Goal: Task Accomplishment & Management: Complete application form

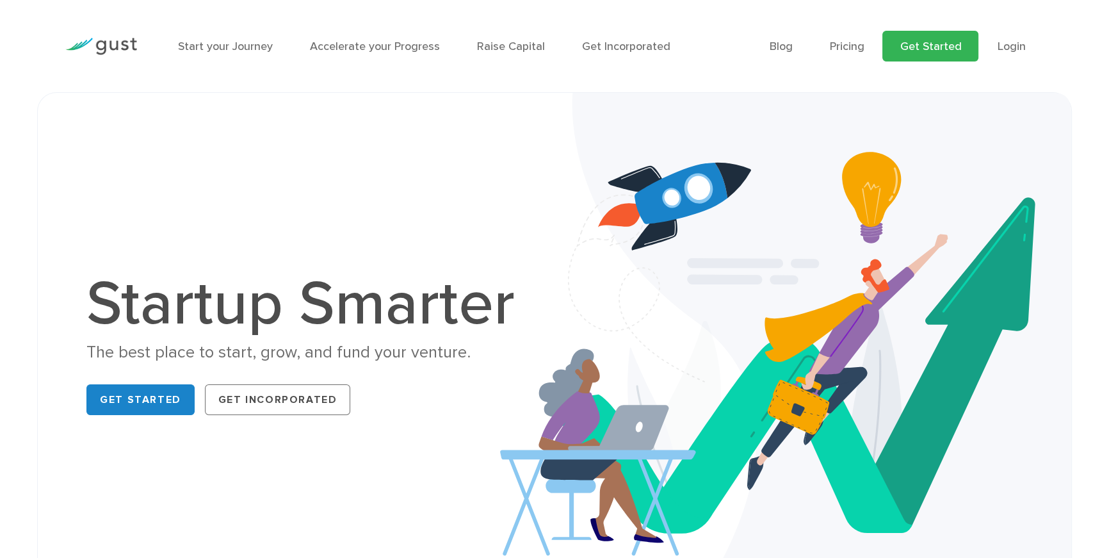
click at [942, 49] on link "Get Started" at bounding box center [931, 46] width 96 height 31
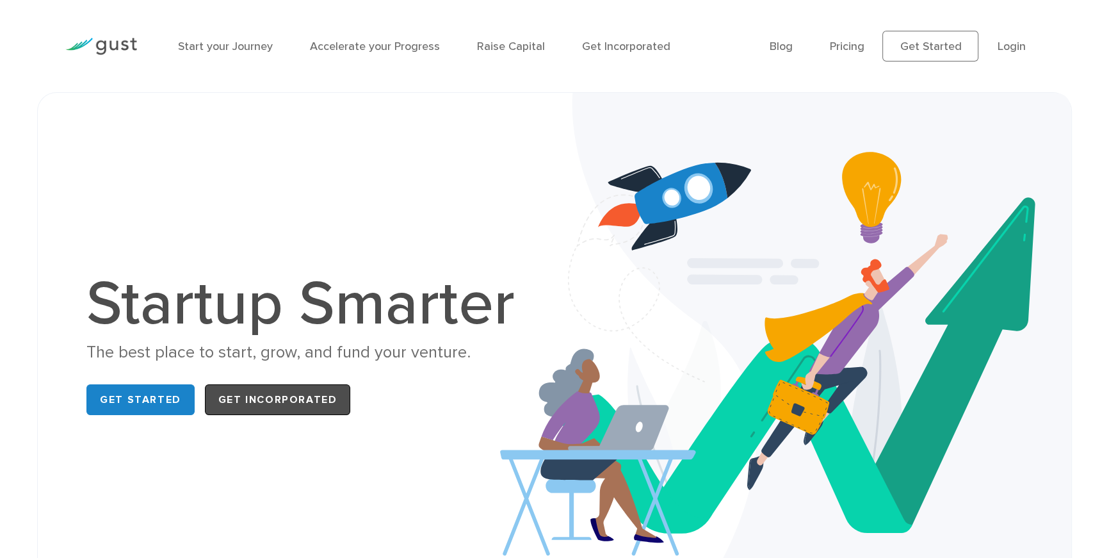
click at [290, 404] on link "Get Incorporated" at bounding box center [278, 399] width 146 height 31
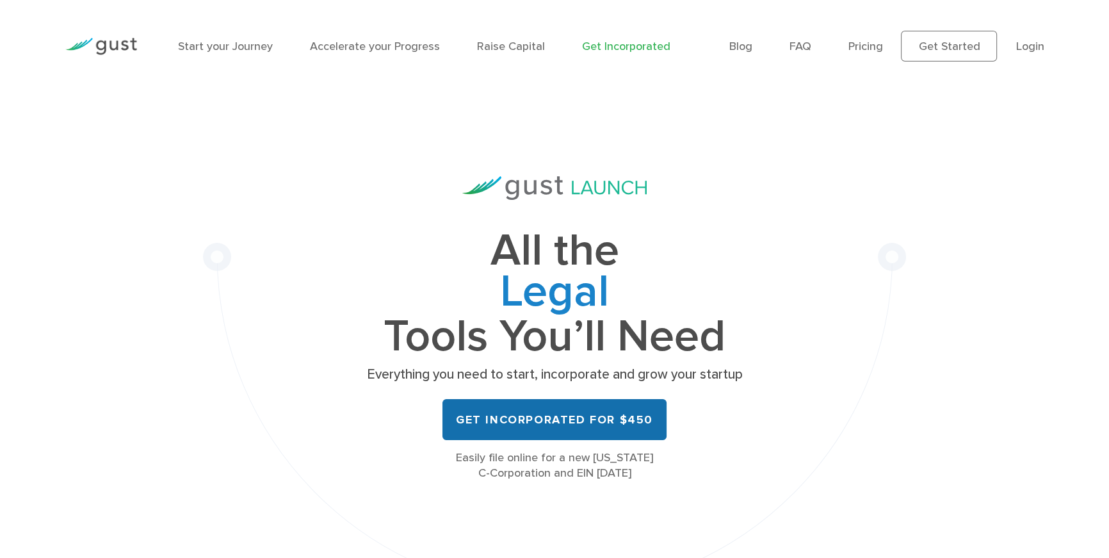
click at [547, 427] on link "Get Incorporated for $450" at bounding box center [555, 419] width 224 height 41
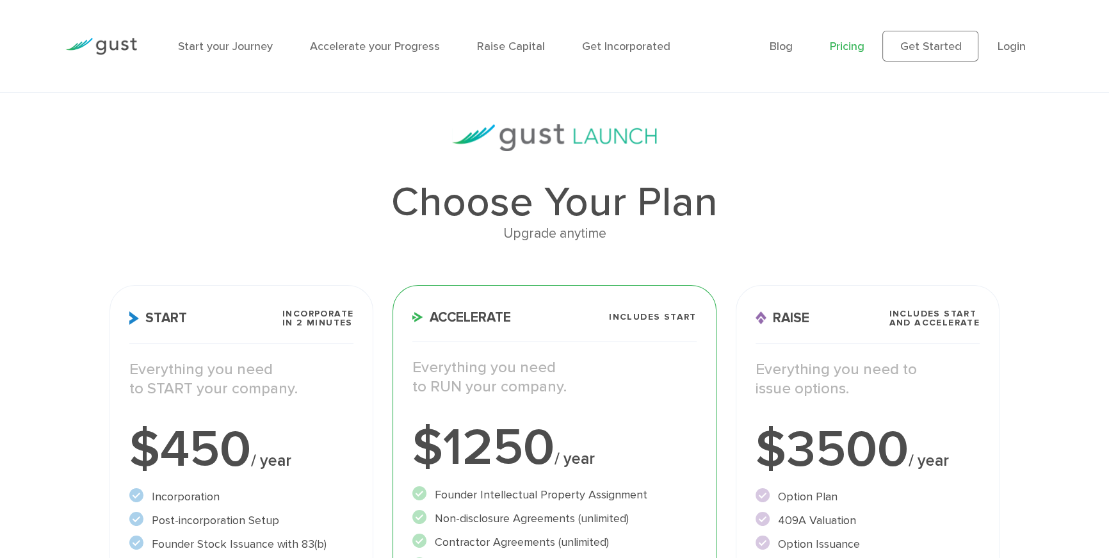
scroll to position [553, 0]
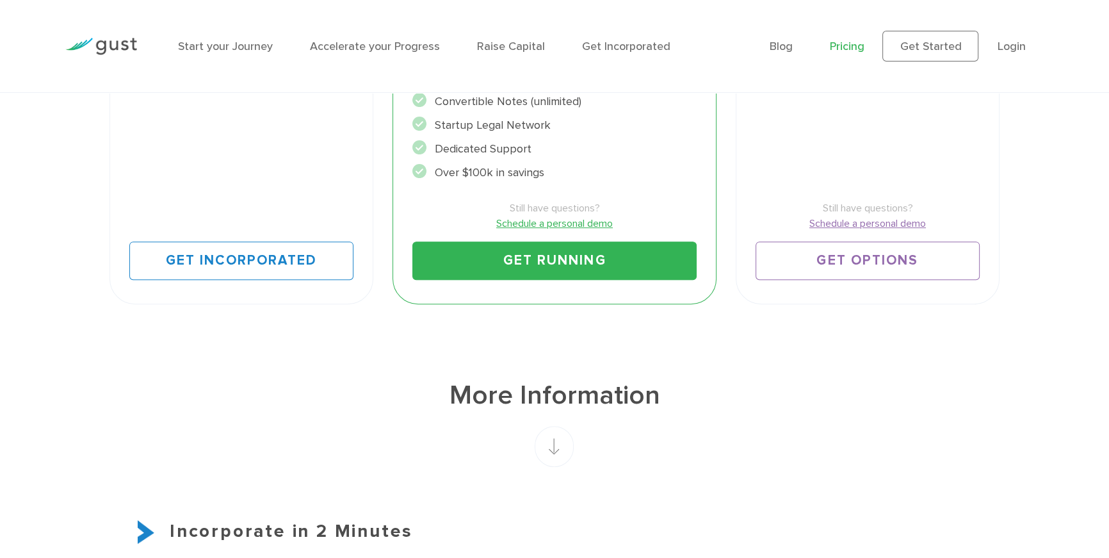
click at [241, 226] on div "Get Incorporated" at bounding box center [241, 251] width 224 height 58
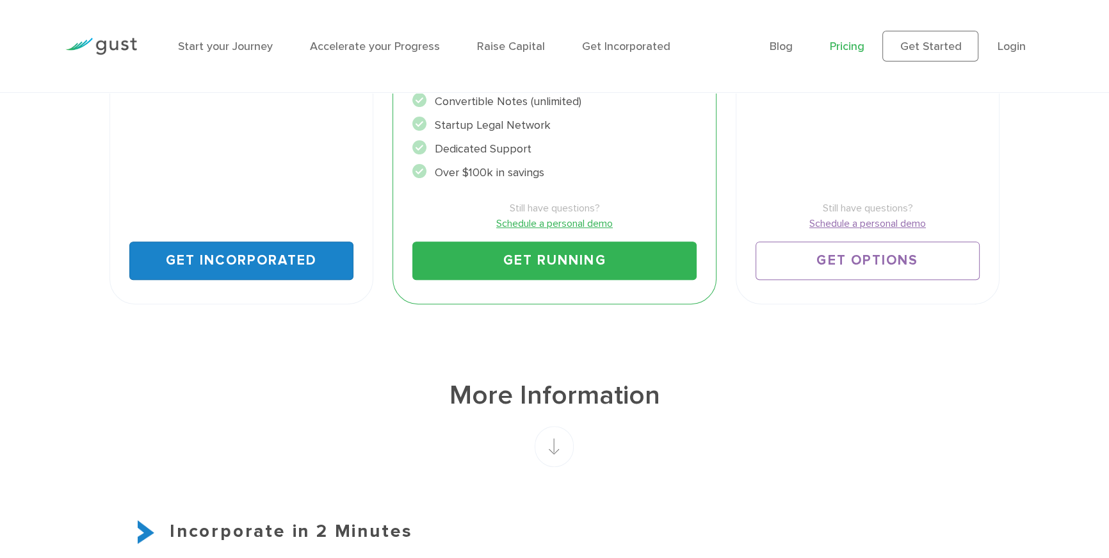
click at [241, 253] on link "Get Incorporated" at bounding box center [241, 260] width 224 height 38
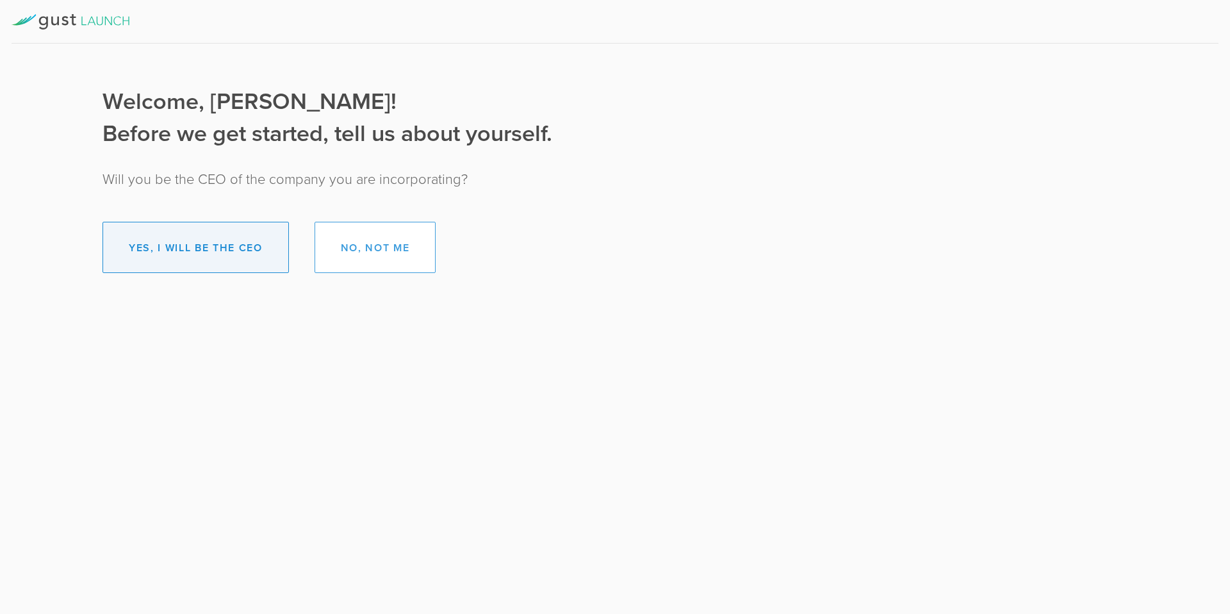
click at [238, 250] on button "Yes, I will be the CEO" at bounding box center [195, 247] width 186 height 51
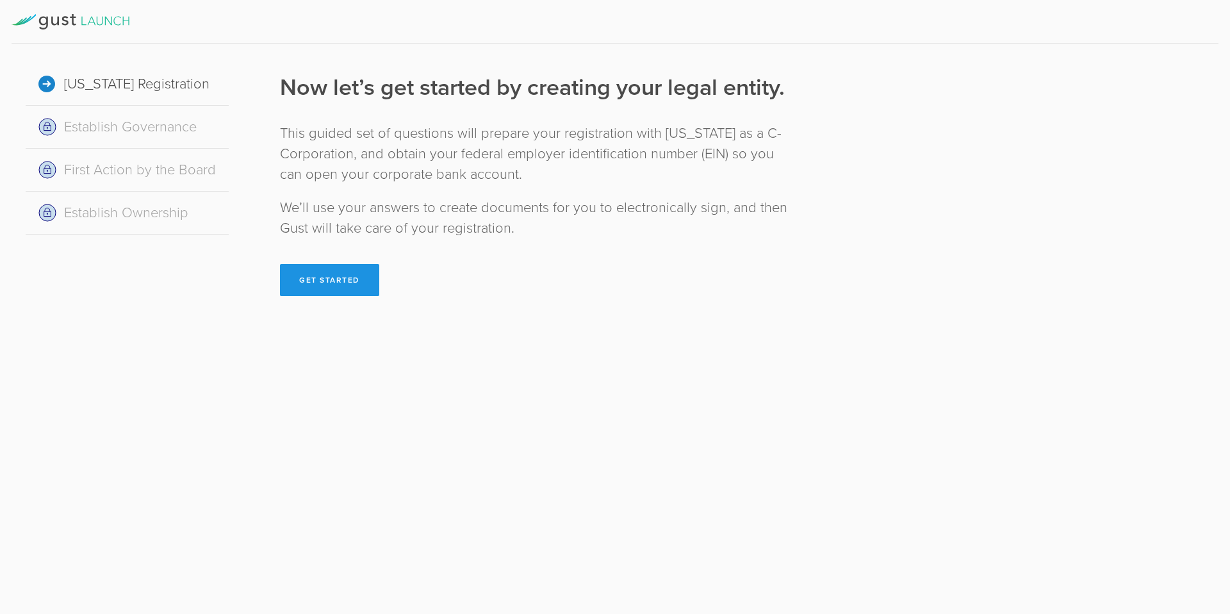
click at [343, 288] on button "Get Started" at bounding box center [329, 280] width 99 height 32
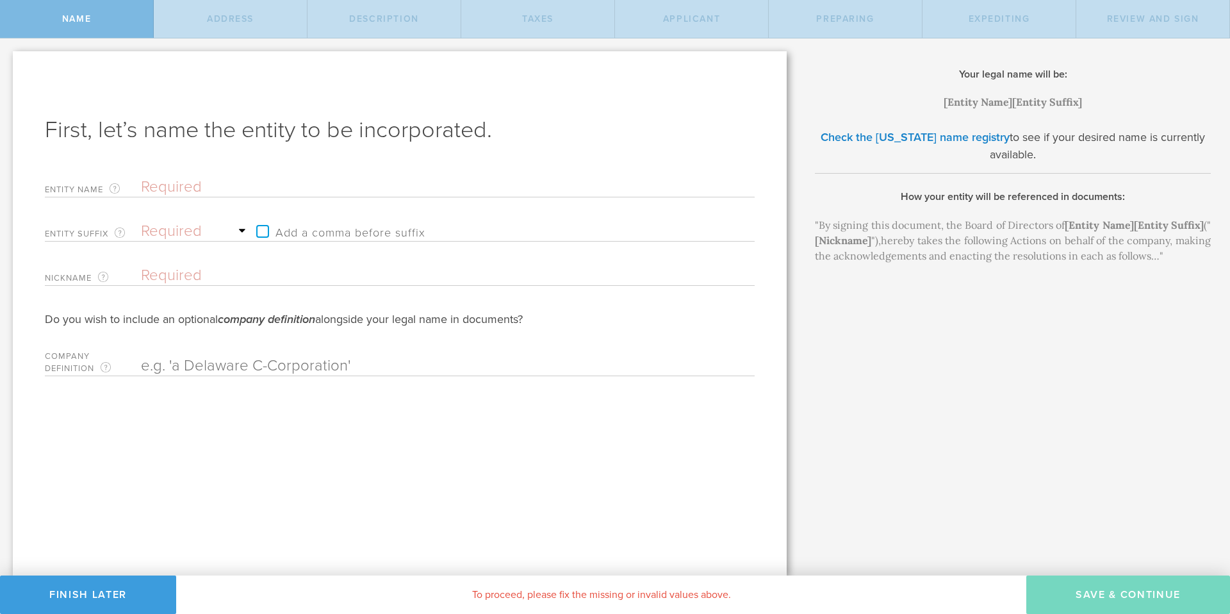
click at [181, 191] on input "text" at bounding box center [425, 186] width 569 height 19
click at [180, 188] on input "text" at bounding box center [425, 186] width 569 height 19
type input "M"
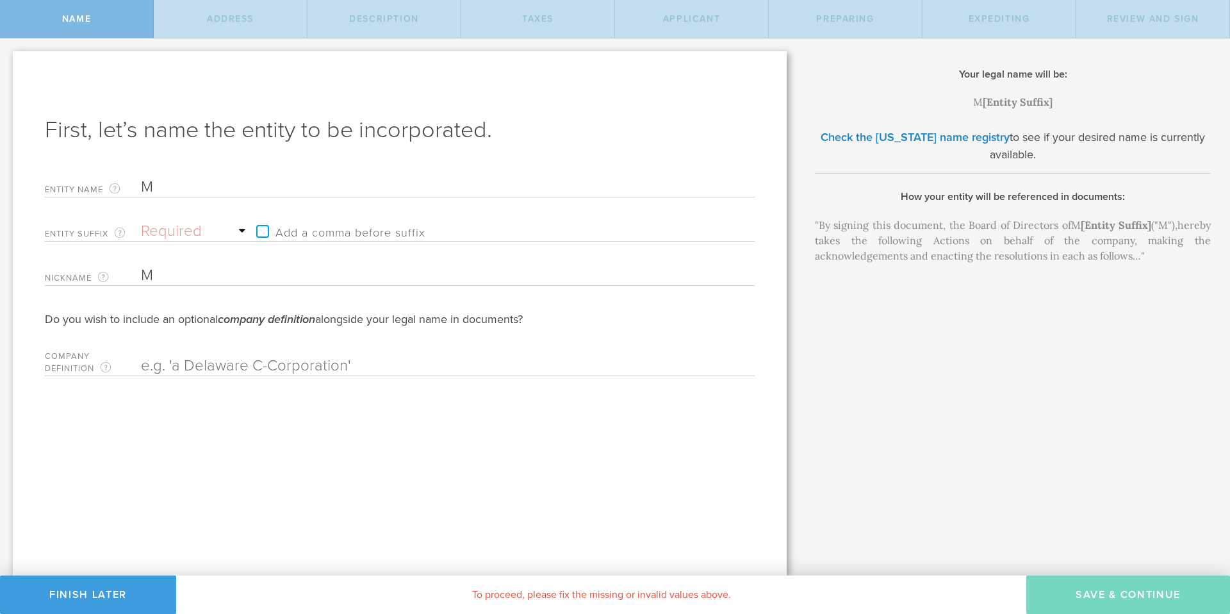
type input "My"
type input "MyS"
type input "MySc"
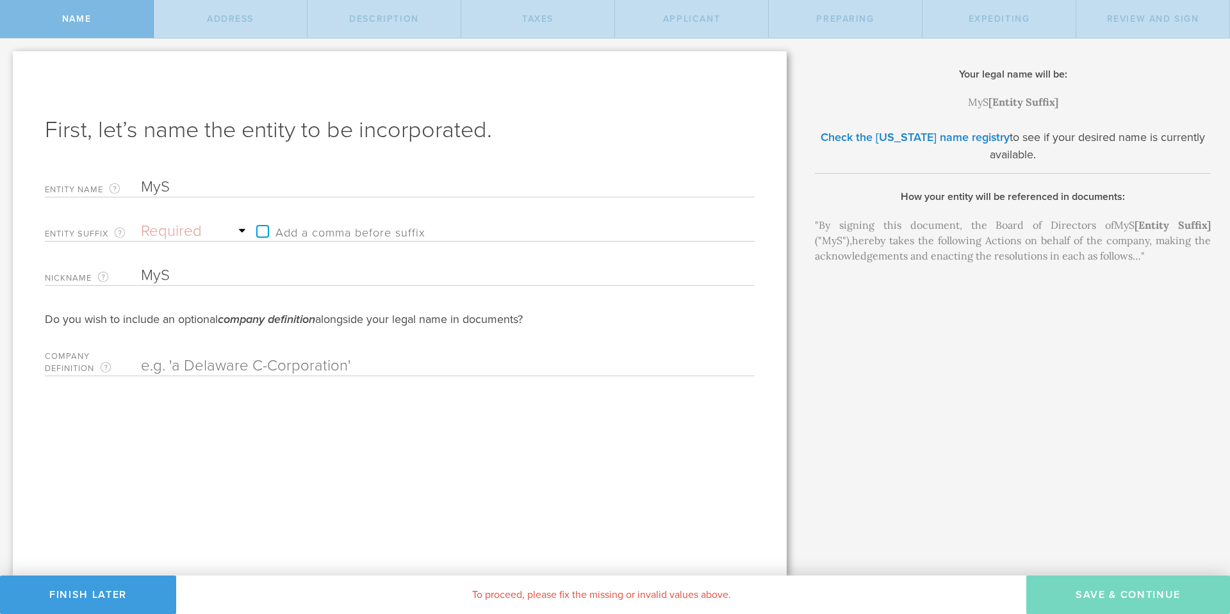
type input "MySc"
type input "MySch"
type input "MyScho"
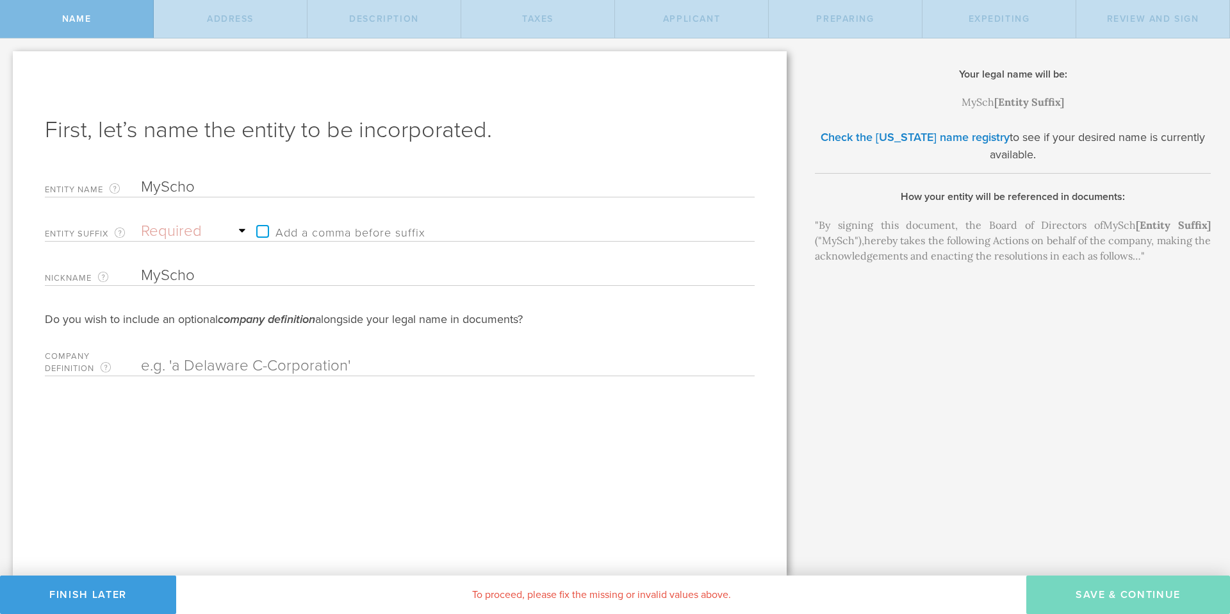
type input "MySchoi"
type input "MyScho"
type input "MySchoo"
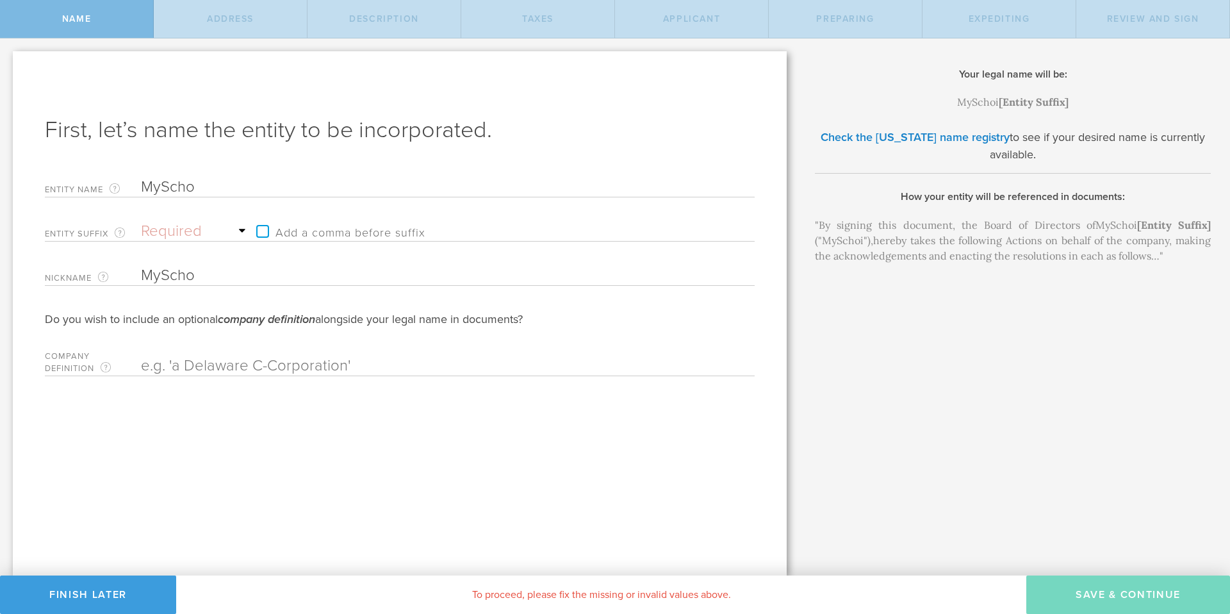
type input "MySchoo"
type input "MySchool"
click at [192, 239] on select "Required Association Club Co. Company Corp. Corporation Foundation Fund Inc. In…" at bounding box center [195, 231] width 109 height 19
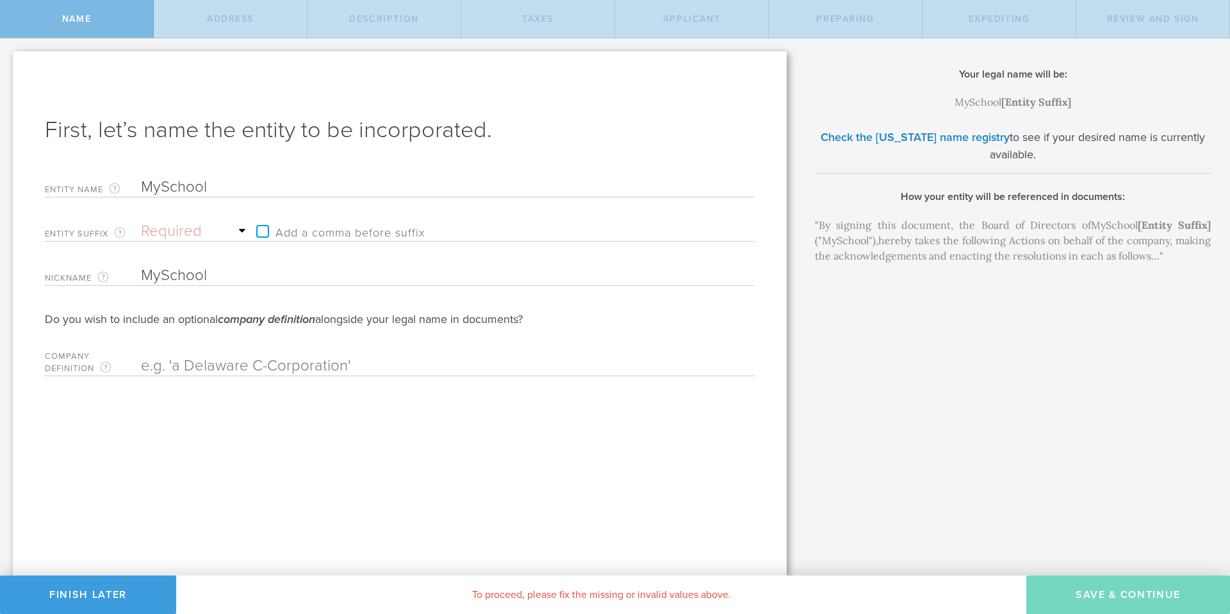
select select "inc."
click at [141, 222] on select "Required Association Club Co. Company Corp. Corporation Foundation Fund Inc. In…" at bounding box center [195, 231] width 109 height 19
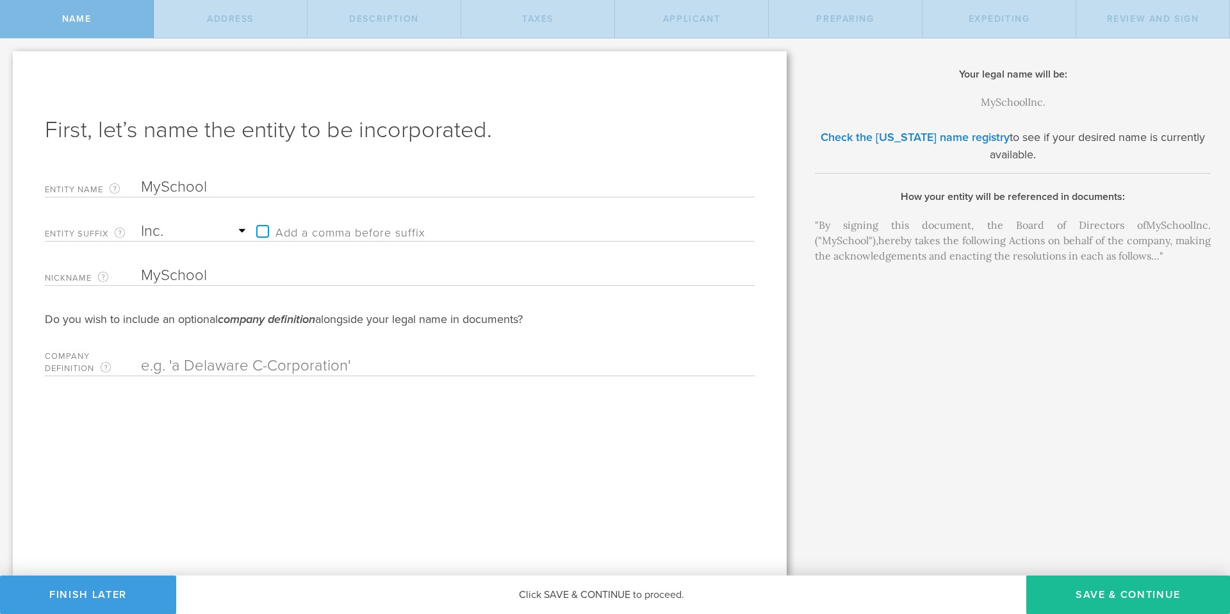
click at [221, 365] on input "text" at bounding box center [425, 365] width 569 height 19
click at [220, 368] on input "text" at bounding box center [425, 365] width 569 height 19
click at [1082, 603] on button "Save & Continue" at bounding box center [1128, 594] width 204 height 38
checkbox input "true"
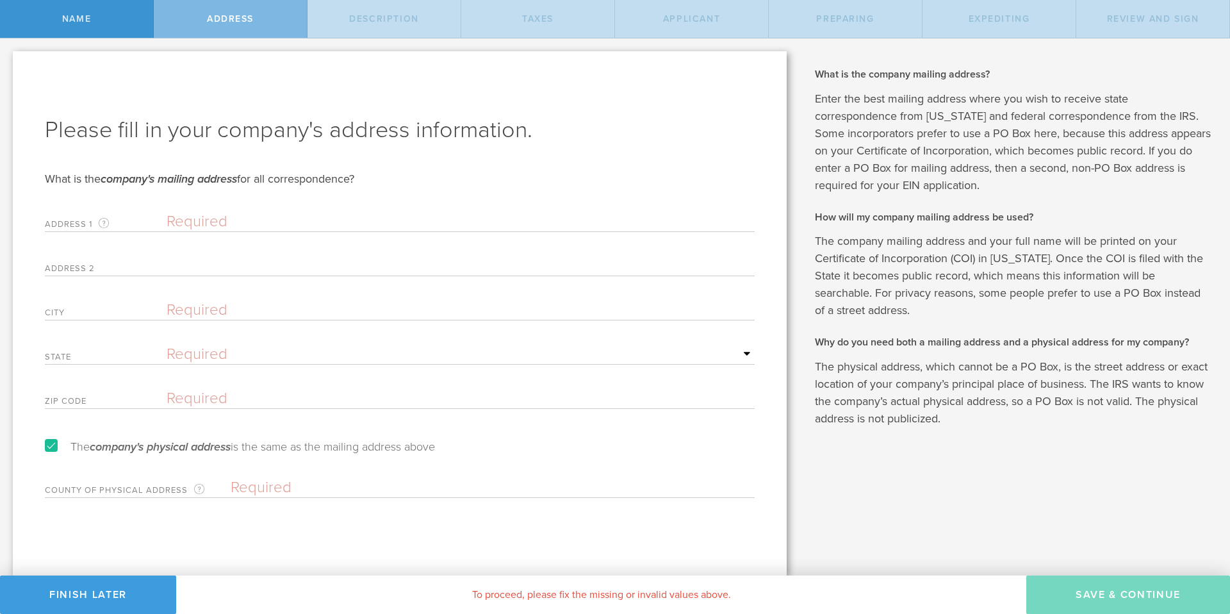
click at [195, 216] on input "text" at bounding box center [461, 221] width 588 height 19
click at [211, 222] on input "15" at bounding box center [461, 221] width 588 height 19
type input "1501 Wyoming Ave"
type input "El Paso"
click at [219, 348] on select "Required Alabama Alaska Arizona Arkansas California Colorado Connecticut Delawa…" at bounding box center [461, 354] width 588 height 19
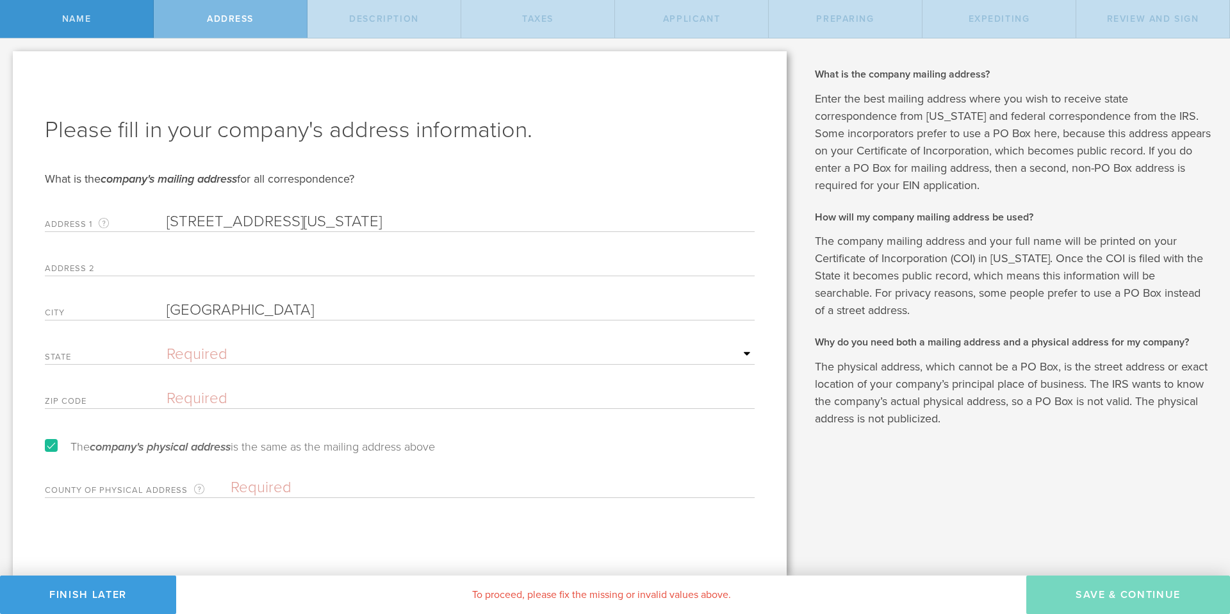
select select "TX"
click at [167, 345] on select "Required Alabama Alaska Arizona Arkansas California Colorado Connecticut Delawa…" at bounding box center [461, 354] width 588 height 19
click at [220, 401] on input "text" at bounding box center [461, 398] width 588 height 19
click at [219, 398] on input "text" at bounding box center [461, 398] width 588 height 19
click at [217, 393] on input "text" at bounding box center [461, 398] width 588 height 19
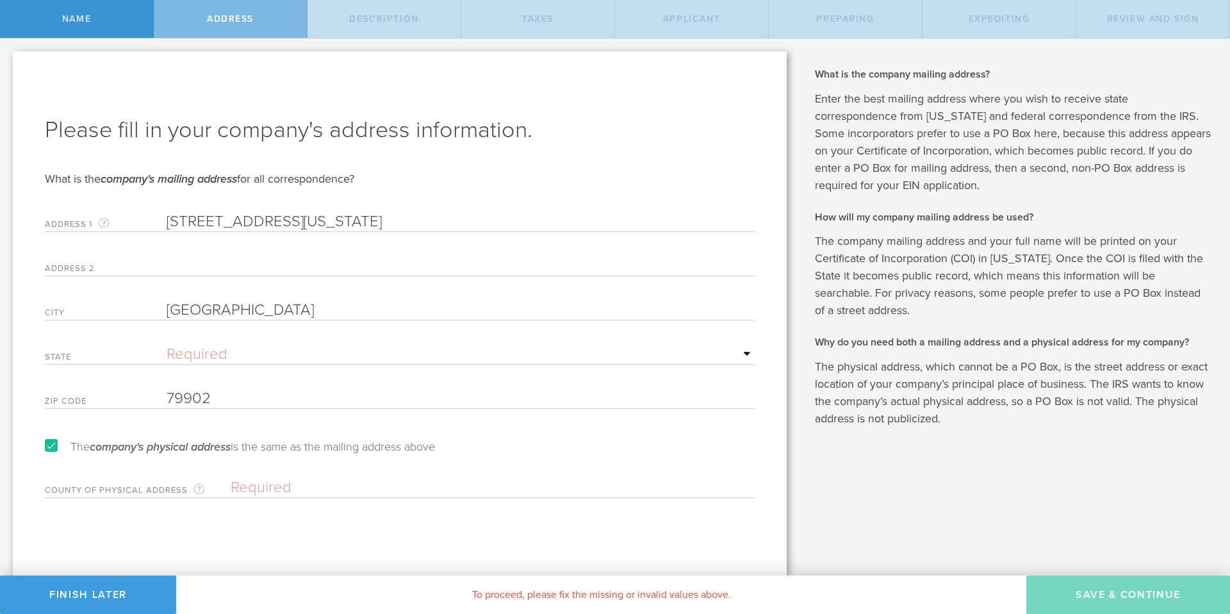
type input "79902"
click at [280, 488] on input "text" at bounding box center [493, 487] width 524 height 19
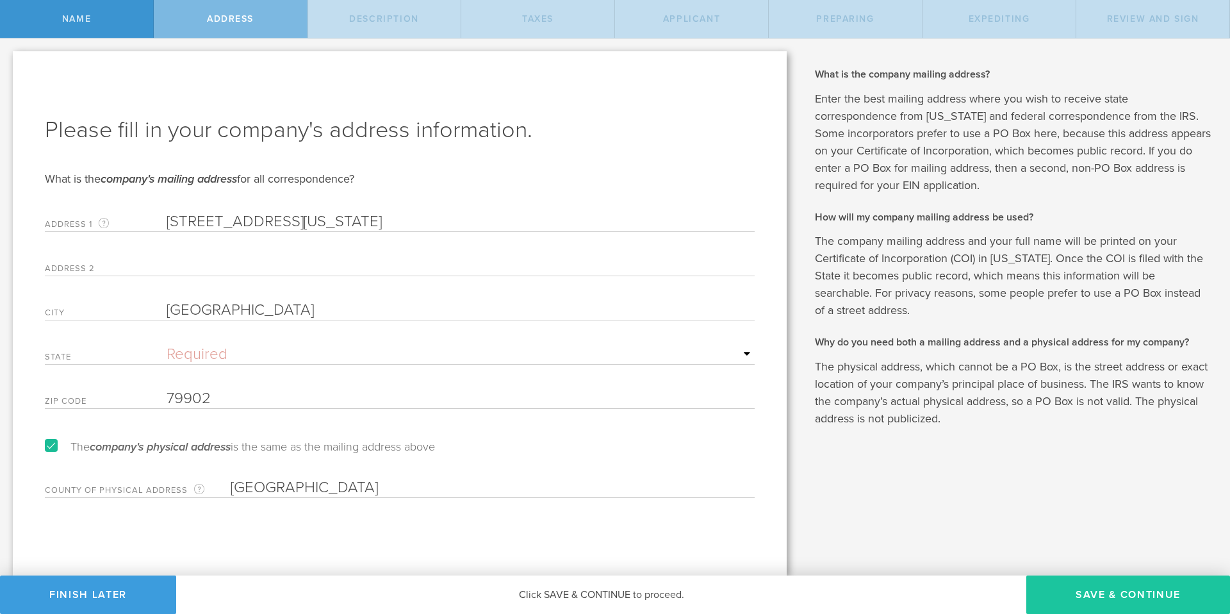
type input "El Paso County"
click at [1081, 586] on button "Save & Continue" at bounding box center [1128, 594] width 204 height 38
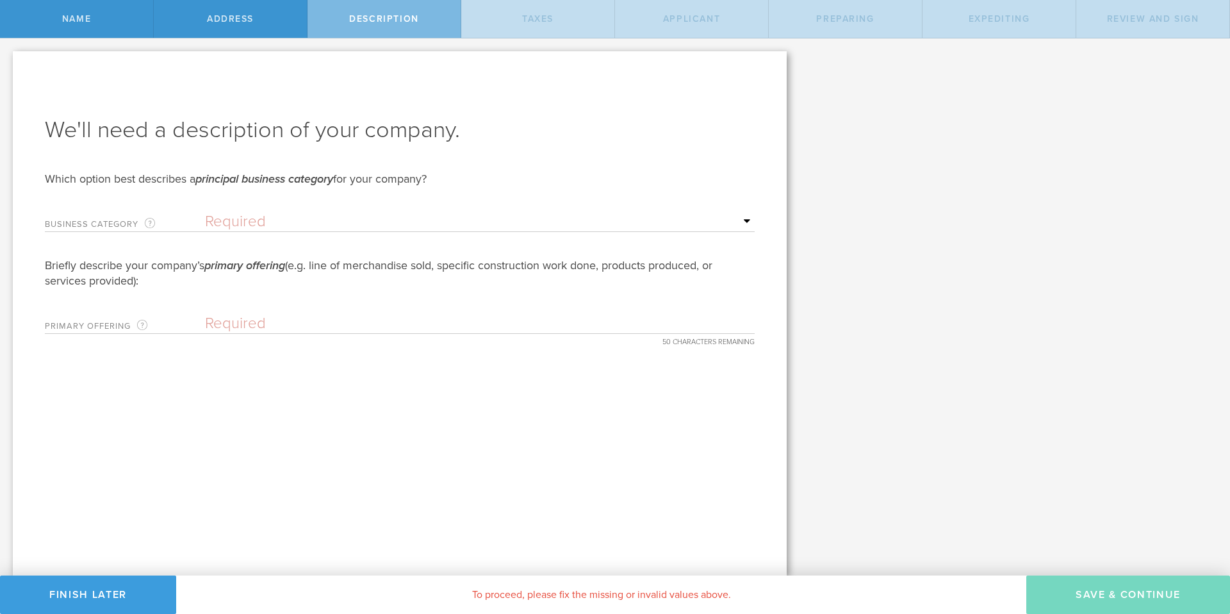
click at [253, 227] on select "Required Accommodation & food service Construction Finance & insurance Health c…" at bounding box center [480, 221] width 550 height 19
select select "other"
click at [205, 212] on select "Required Accommodation & food service Construction Finance & insurance Health c…" at bounding box center [480, 221] width 550 height 19
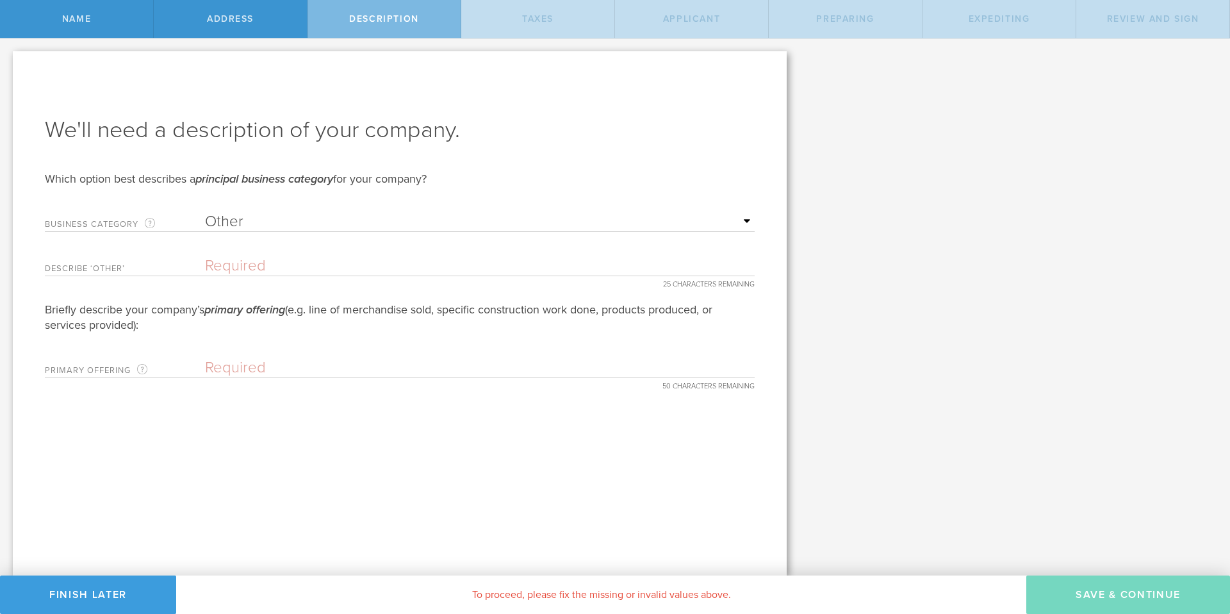
click at [235, 224] on select "Required Accommodation & food service Construction Finance & insurance Health c…" at bounding box center [480, 221] width 550 height 19
click at [254, 267] on input "text" at bounding box center [480, 265] width 550 height 19
type input "Suite of s"
click at [311, 263] on input "Software Suite for School" at bounding box center [480, 265] width 550 height 19
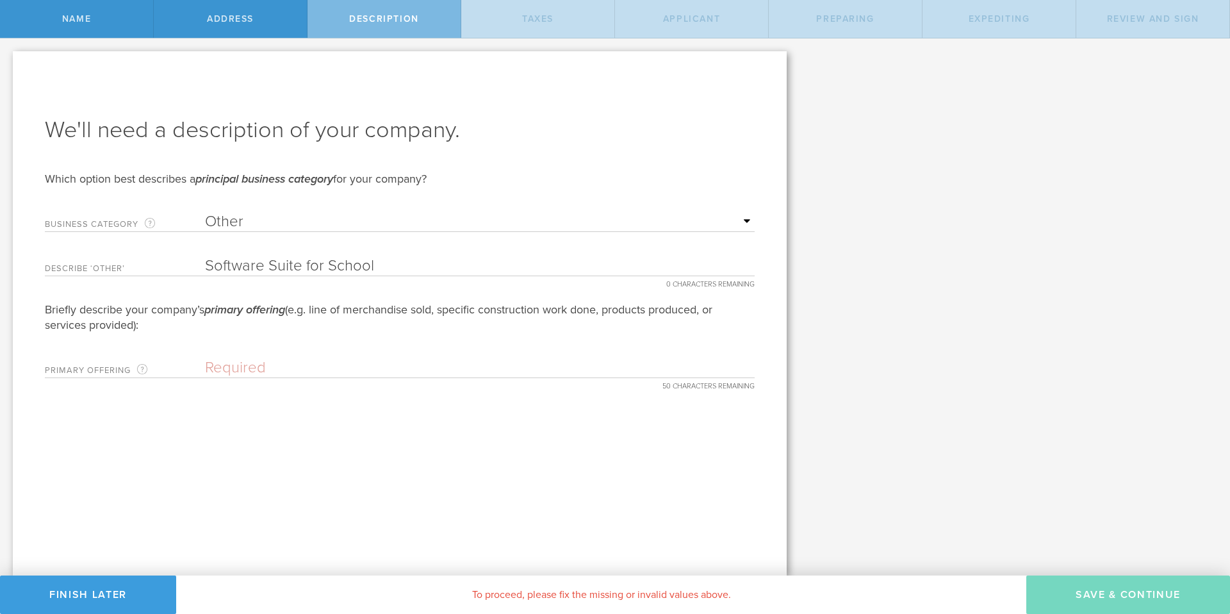
click at [386, 274] on input "Software Suite for School" at bounding box center [480, 265] width 550 height 19
click at [366, 270] on input "Software Suite for School" at bounding box center [480, 265] width 550 height 19
click at [209, 270] on input "Software Suite for" at bounding box center [480, 265] width 550 height 19
paste input "School"
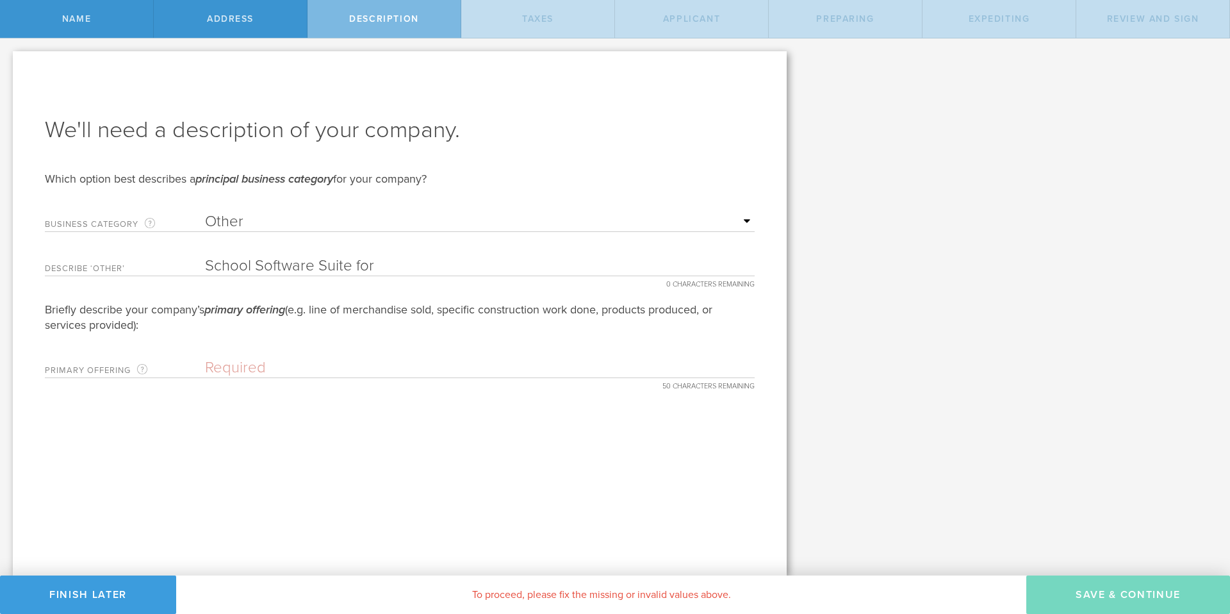
click at [356, 263] on input "School Software Suite for" at bounding box center [480, 265] width 550 height 19
type input "School Software Suite"
click at [256, 369] on input "text" at bounding box center [480, 367] width 550 height 19
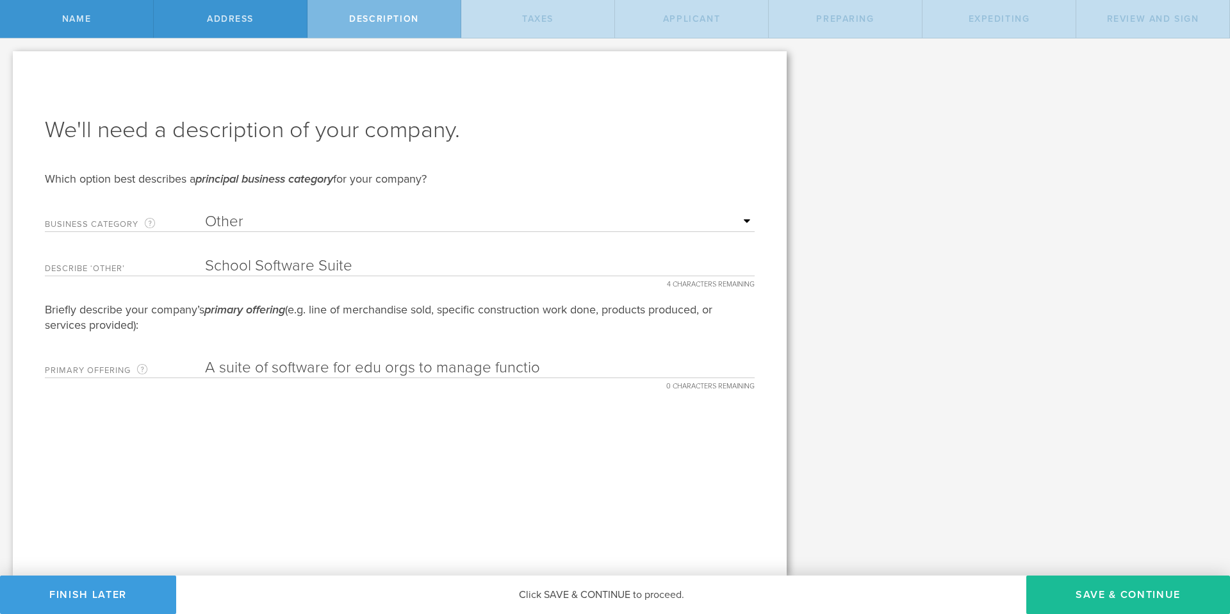
drag, startPoint x: 224, startPoint y: 370, endPoint x: 189, endPoint y: 368, distance: 34.7
click at [189, 368] on div "Primary Offering Your company’s line of business in more detail (such as, type …" at bounding box center [400, 365] width 710 height 26
drag, startPoint x: 552, startPoint y: 356, endPoint x: 550, endPoint y: 363, distance: 7.3
click at [552, 357] on div "Primary Offering Your company’s line of business in more detail (such as, type …" at bounding box center [400, 365] width 710 height 26
click at [550, 364] on input "Suite of software for edu orgs to manage functio" at bounding box center [480, 367] width 550 height 19
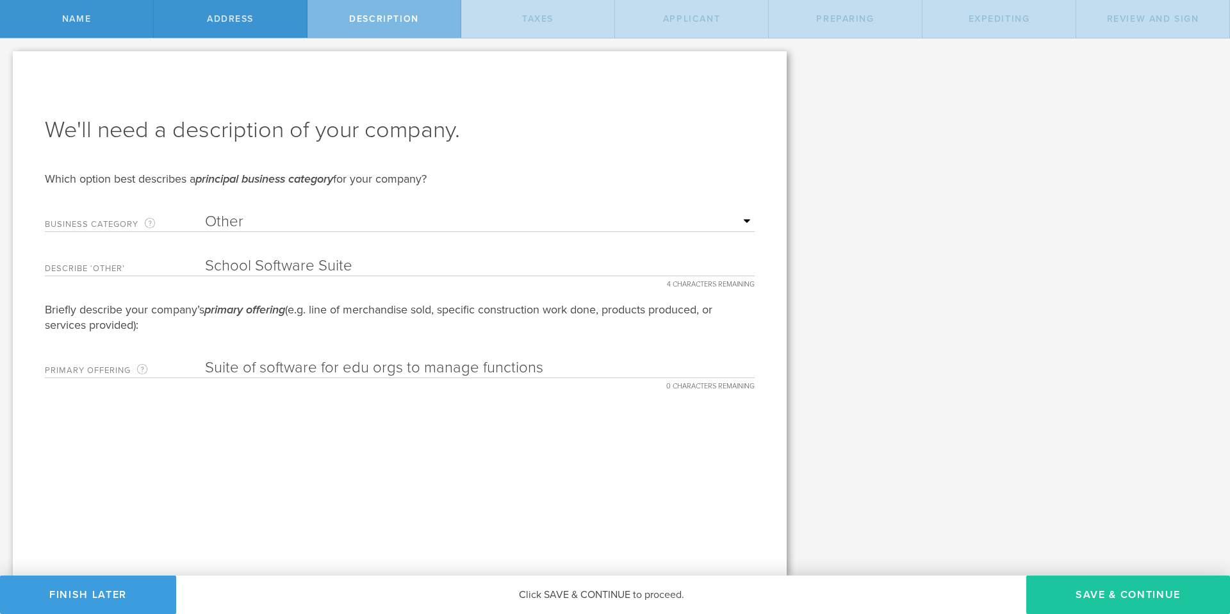
type input "Suite of software for edu orgs to manage functions"
click at [1136, 598] on button "Save & Continue" at bounding box center [1128, 594] width 204 height 38
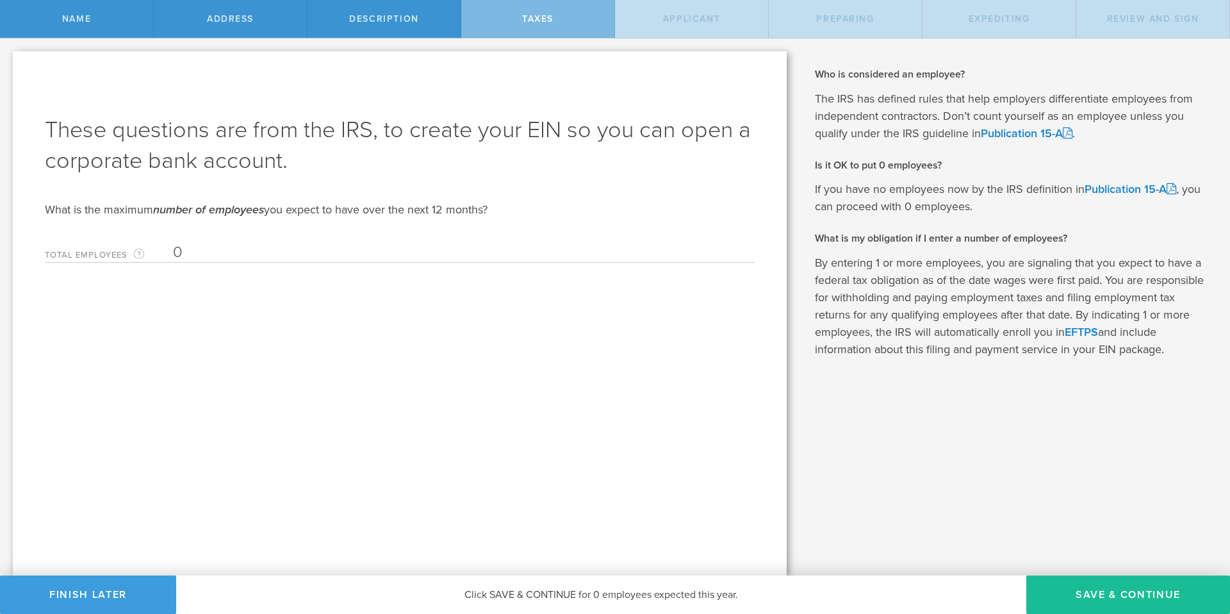
click at [261, 254] on input "0" at bounding box center [460, 252] width 575 height 19
drag, startPoint x: 193, startPoint y: 254, endPoint x: 170, endPoint y: 254, distance: 23.7
click at [170, 254] on div "Total Employees The highest number of employees expected within the next 12 mon…" at bounding box center [400, 249] width 710 height 26
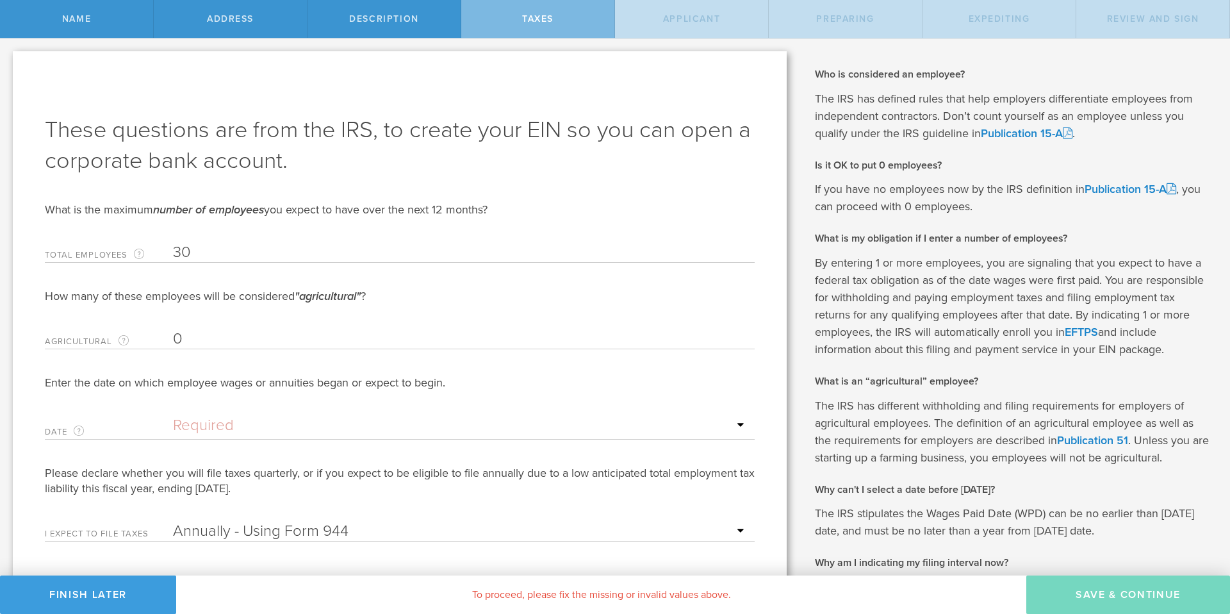
type input "30"
click at [247, 346] on input "0" at bounding box center [460, 338] width 575 height 19
drag, startPoint x: 214, startPoint y: 345, endPoint x: 173, endPoint y: 343, distance: 41.1
click at [173, 343] on input "0" at bounding box center [460, 338] width 575 height 19
click at [257, 427] on input "text" at bounding box center [460, 425] width 575 height 19
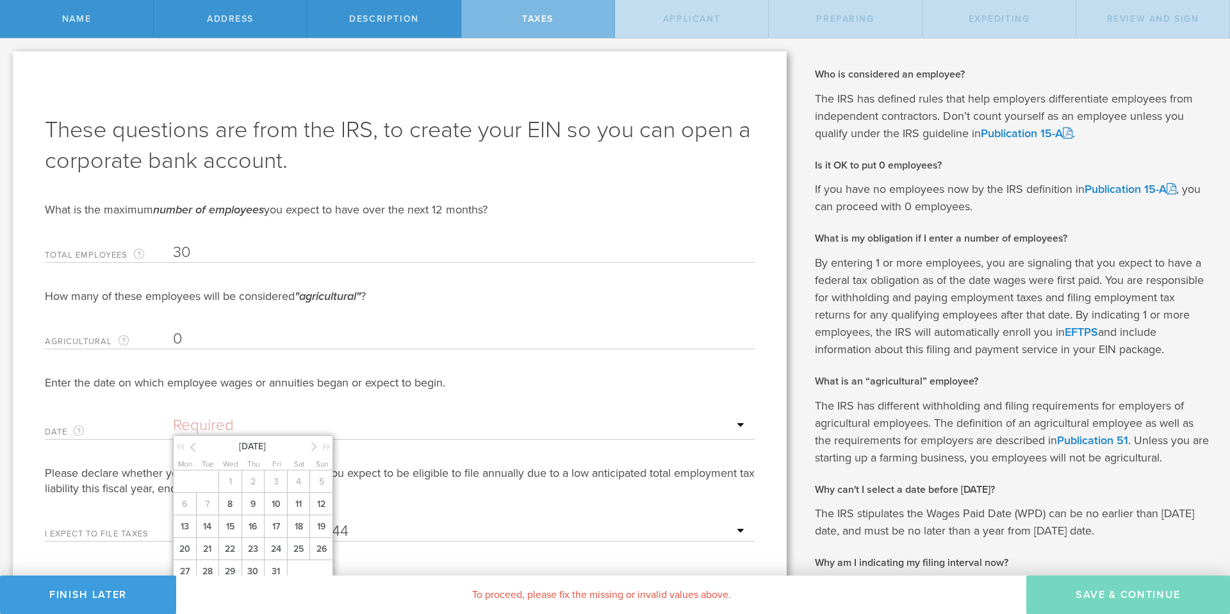
click at [325, 438] on div "October 2025" at bounding box center [254, 445] width 160 height 19
click at [325, 442] on icon at bounding box center [327, 446] width 8 height 9
click at [190, 443] on icon at bounding box center [193, 447] width 6 height 16
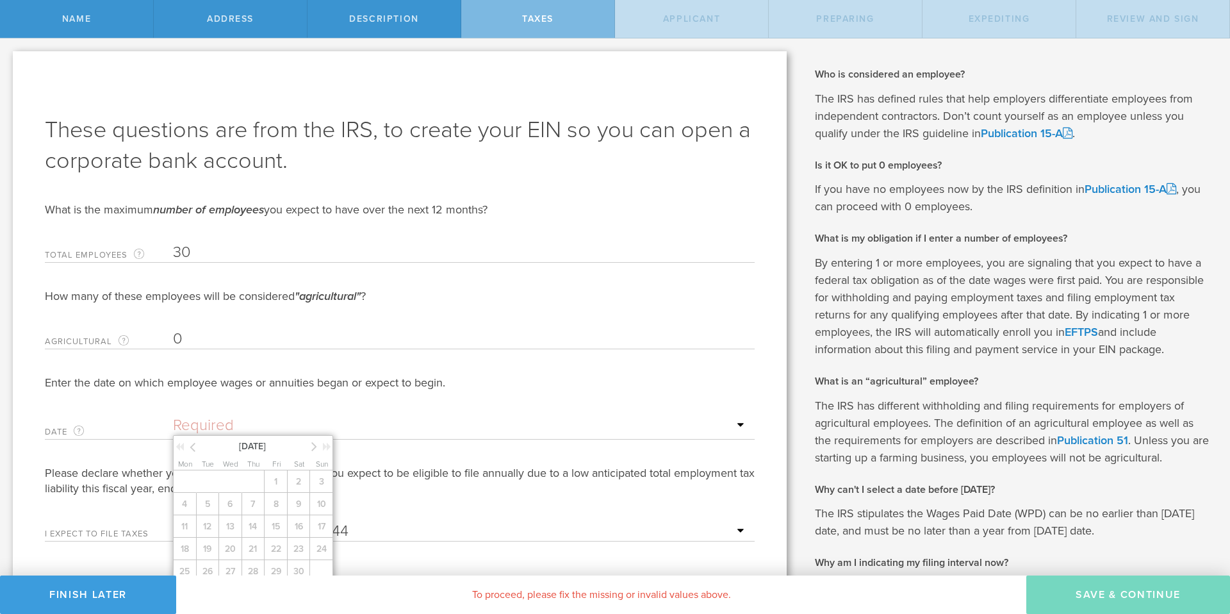
click at [193, 444] on icon at bounding box center [193, 447] width 6 height 16
click at [183, 447] on icon at bounding box center [180, 446] width 8 height 9
click at [179, 447] on icon at bounding box center [180, 446] width 8 height 9
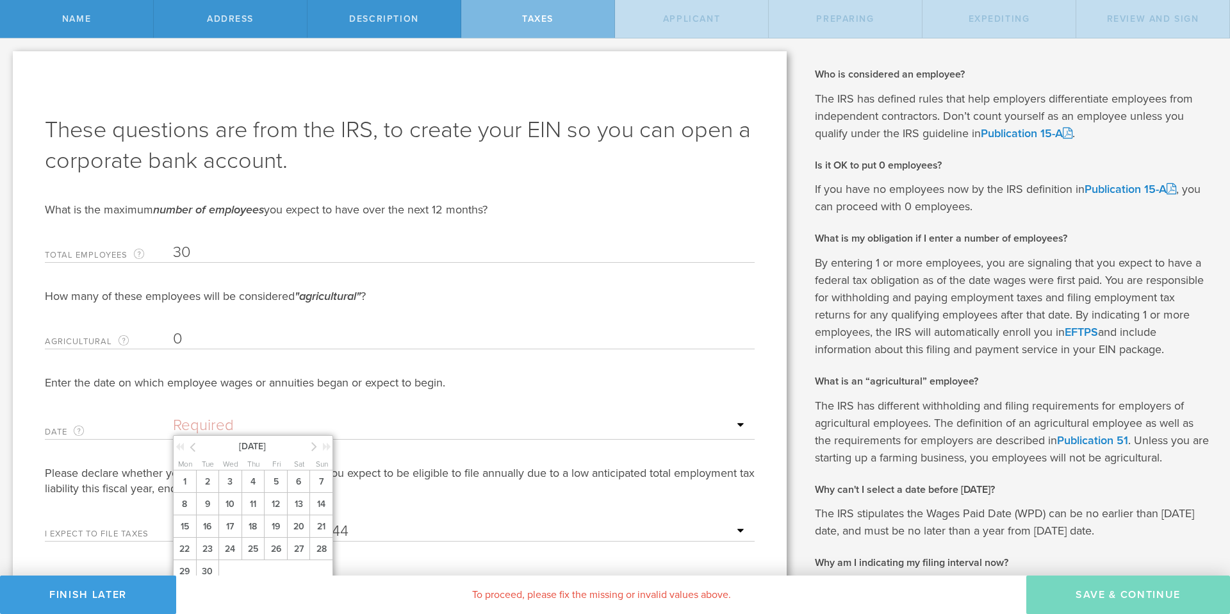
click at [179, 447] on icon at bounding box center [180, 446] width 8 height 9
click at [313, 445] on icon at bounding box center [314, 446] width 6 height 16
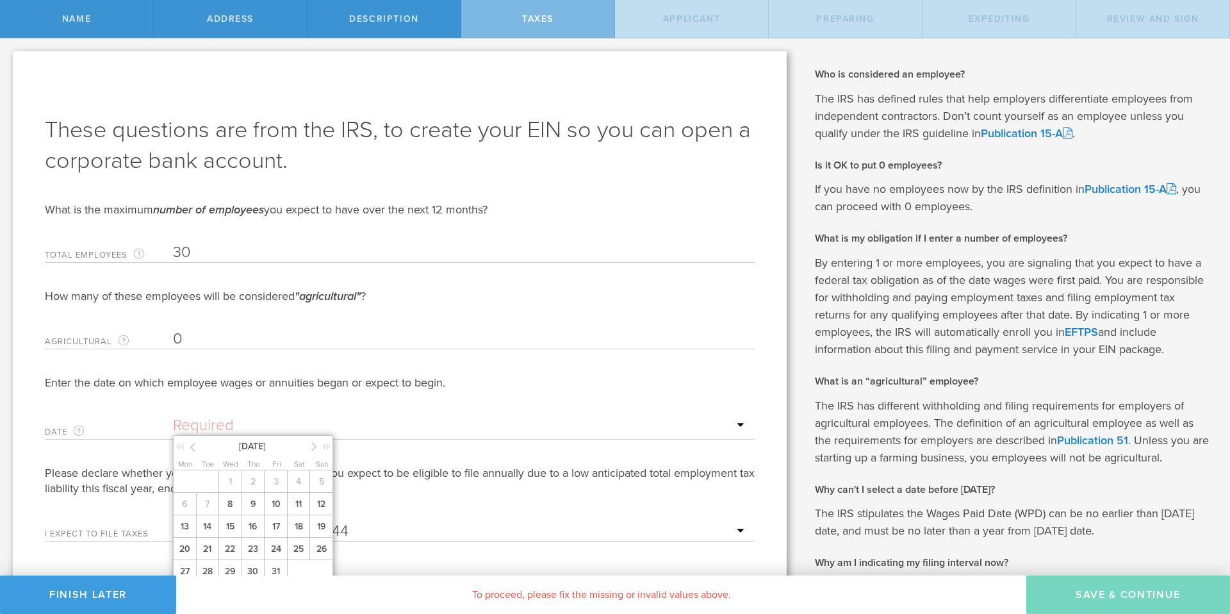
click at [313, 445] on icon at bounding box center [314, 446] width 6 height 16
click at [193, 448] on icon at bounding box center [193, 447] width 6 height 16
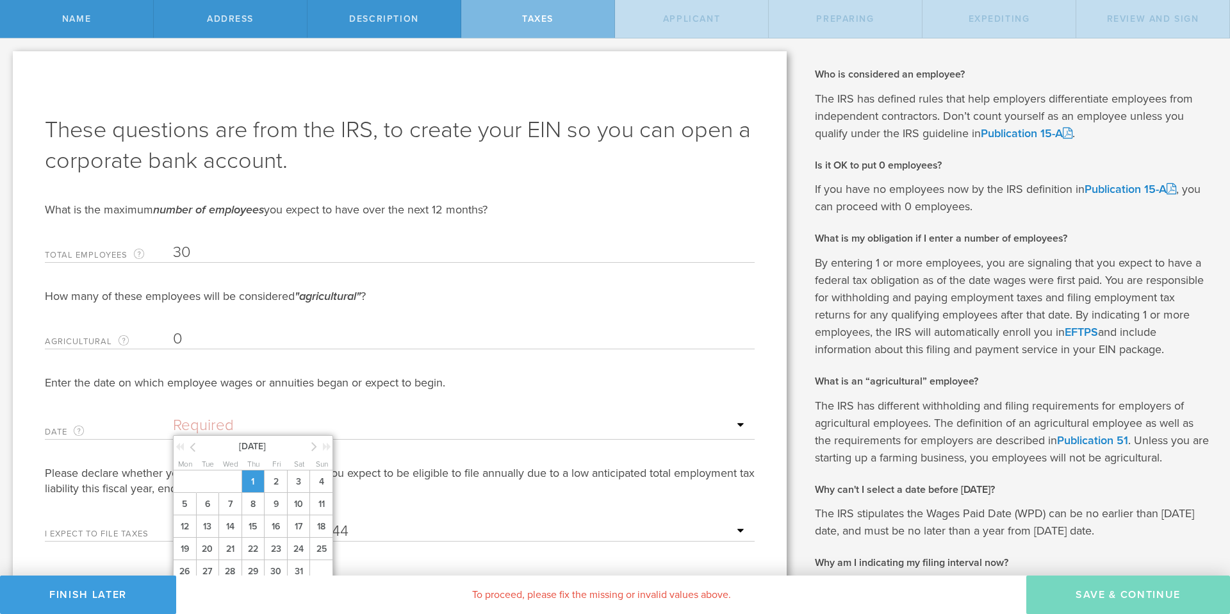
click at [247, 480] on span "1" at bounding box center [252, 481] width 23 height 22
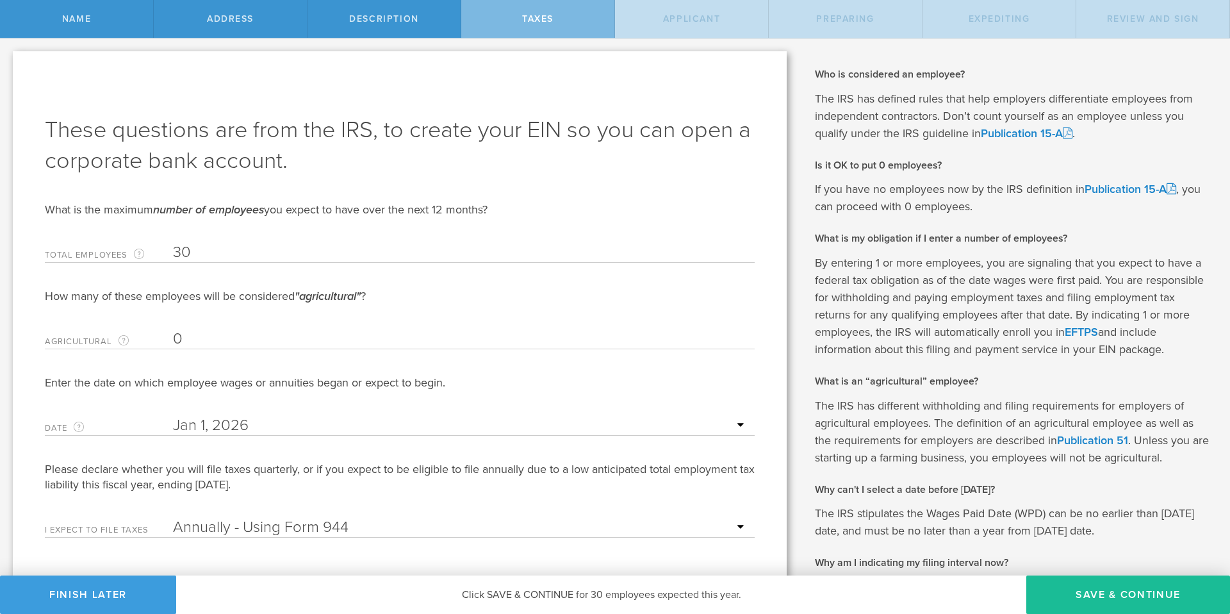
scroll to position [113, 0]
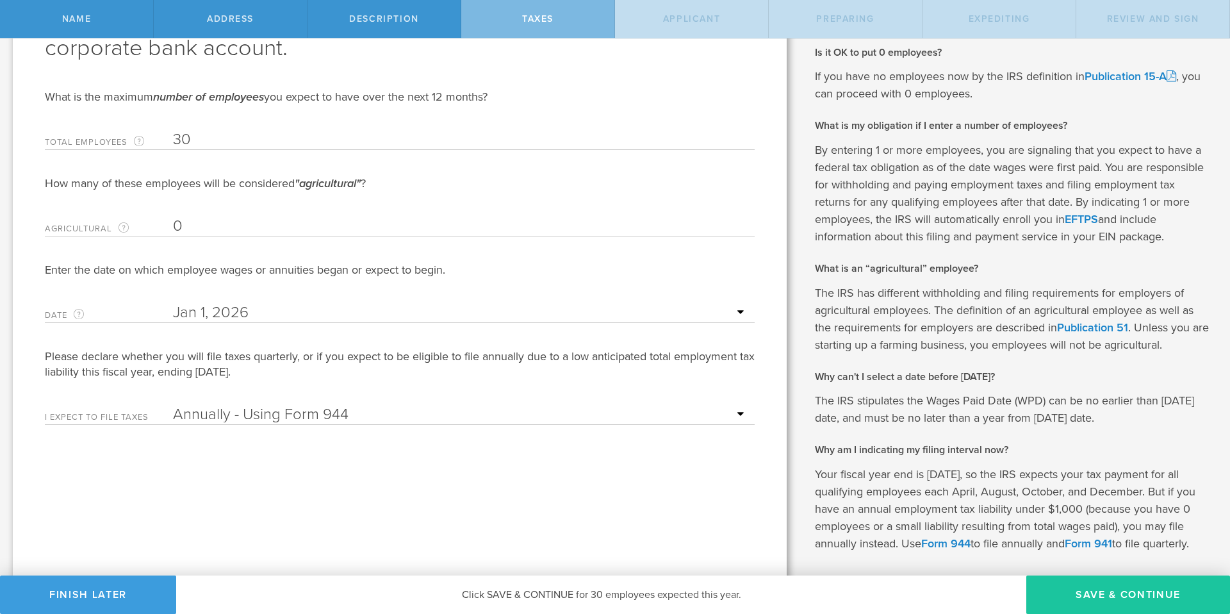
click at [1140, 597] on button "Save & Continue" at bounding box center [1128, 594] width 204 height 38
type input "CEO"
select select "US"
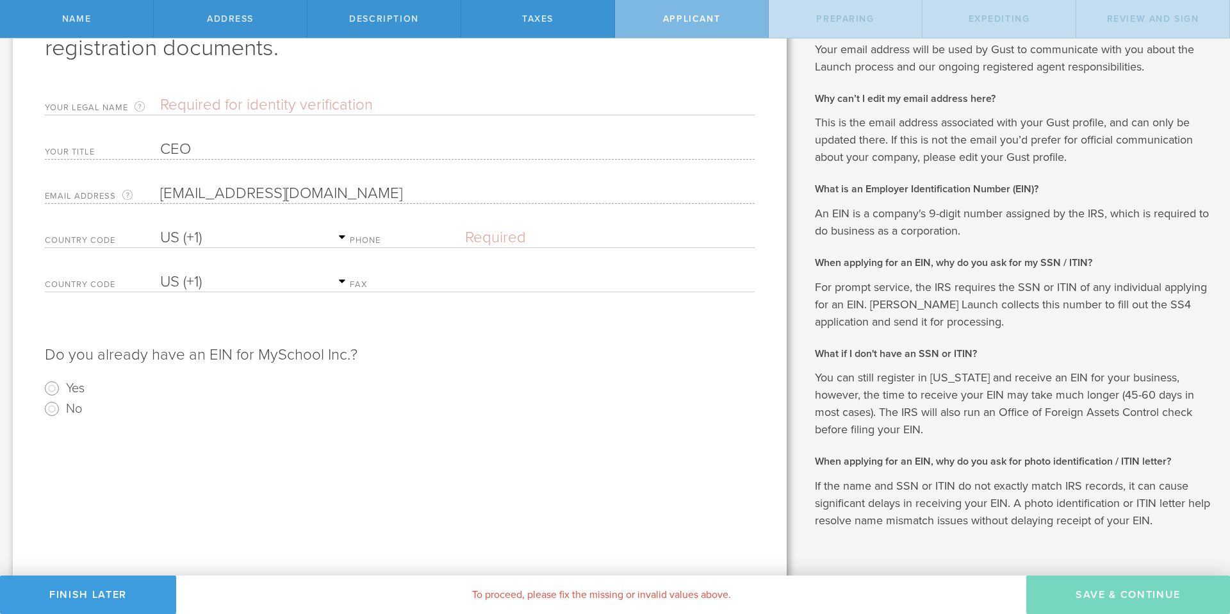
scroll to position [0, 0]
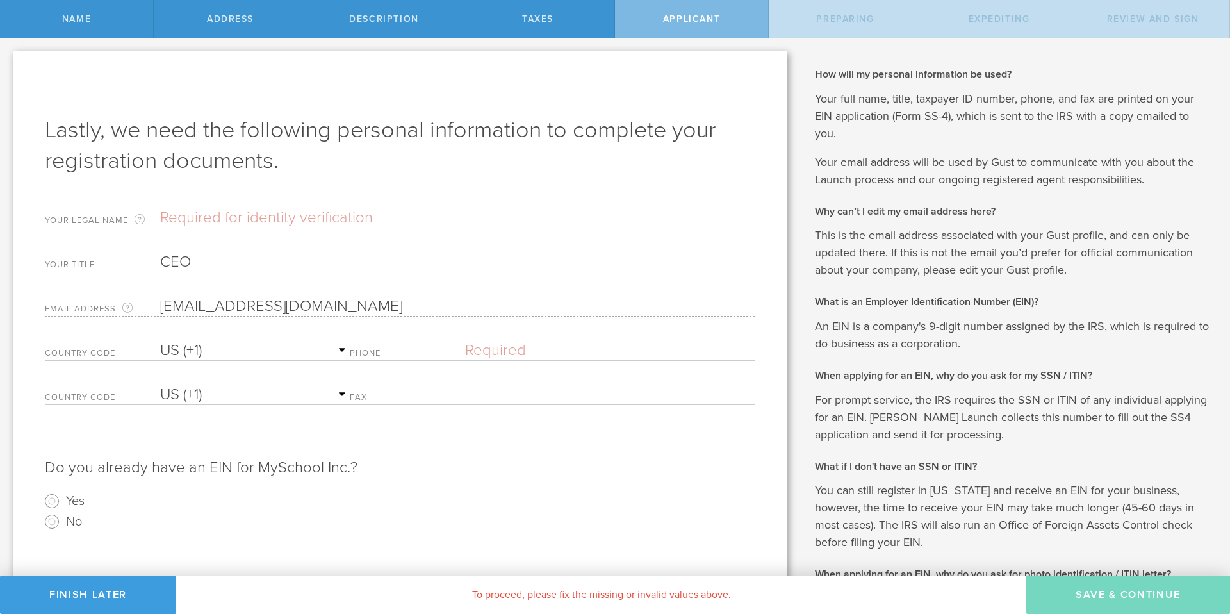
click at [266, 220] on input "text" at bounding box center [457, 217] width 594 height 19
type input "David A Pearlman"
drag, startPoint x: 441, startPoint y: 359, endPoint x: 450, endPoint y: 356, distance: 9.8
click at [441, 359] on label "Phone" at bounding box center [407, 354] width 115 height 11
click at [465, 354] on label "Phone" at bounding box center [407, 354] width 115 height 11
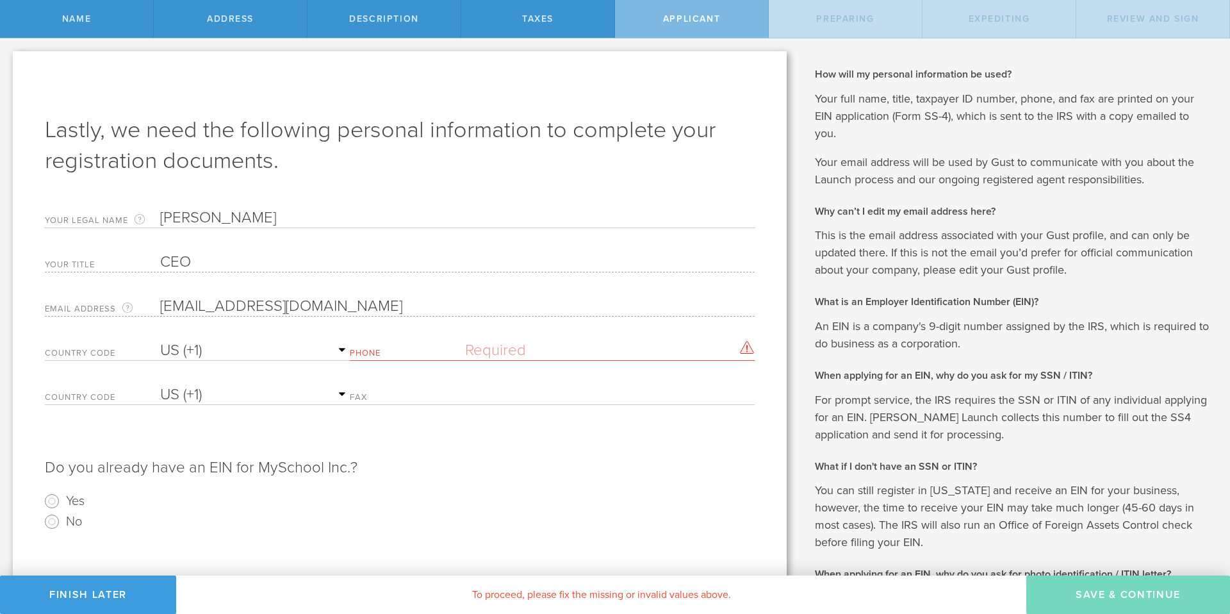
click at [477, 350] on input "text" at bounding box center [610, 350] width 290 height 19
click at [52, 521] on input "No" at bounding box center [52, 521] width 20 height 20
radio input "true"
click at [167, 527] on radio "No" at bounding box center [400, 521] width 710 height 20
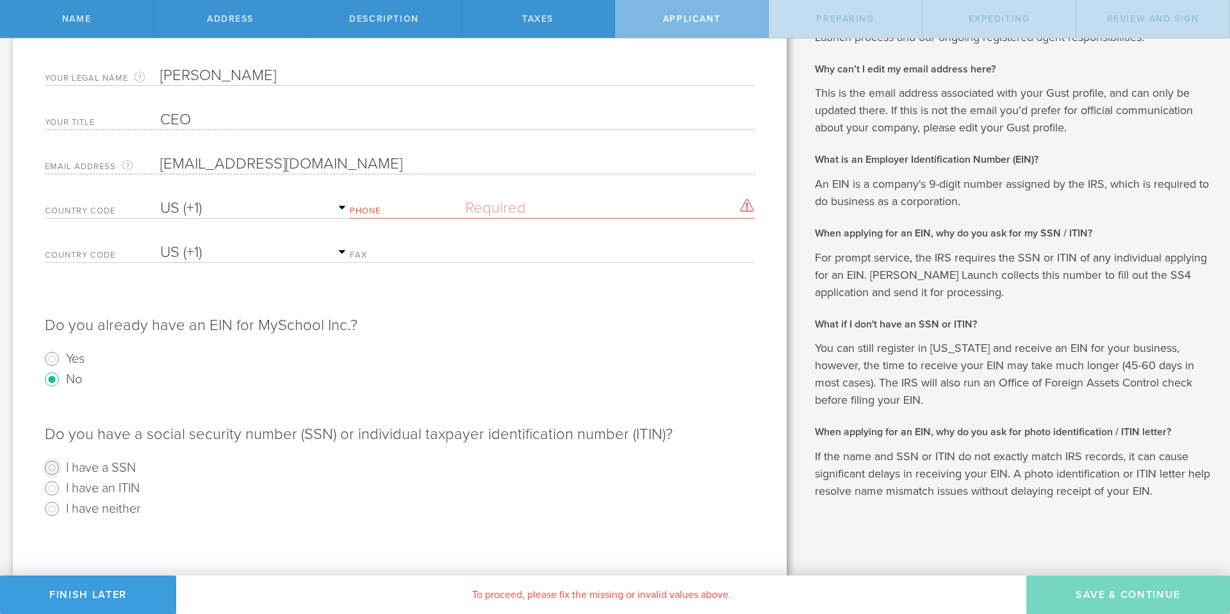
click at [49, 466] on input "I have a SSN" at bounding box center [52, 467] width 20 height 20
radio input "true"
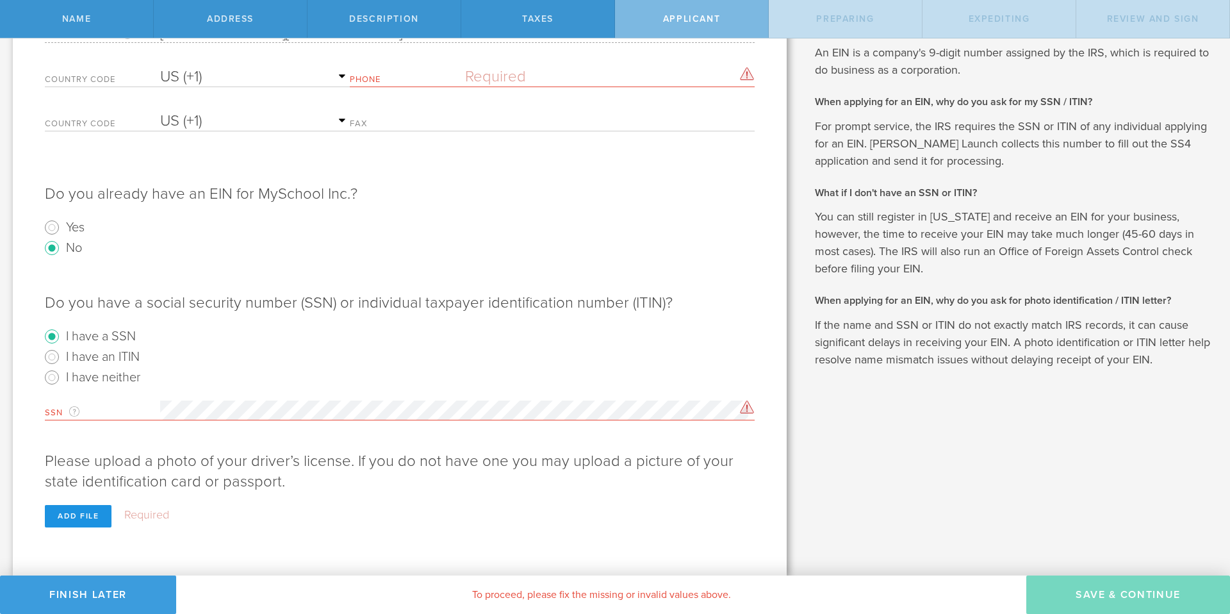
click at [91, 519] on div "Add file" at bounding box center [78, 516] width 67 height 22
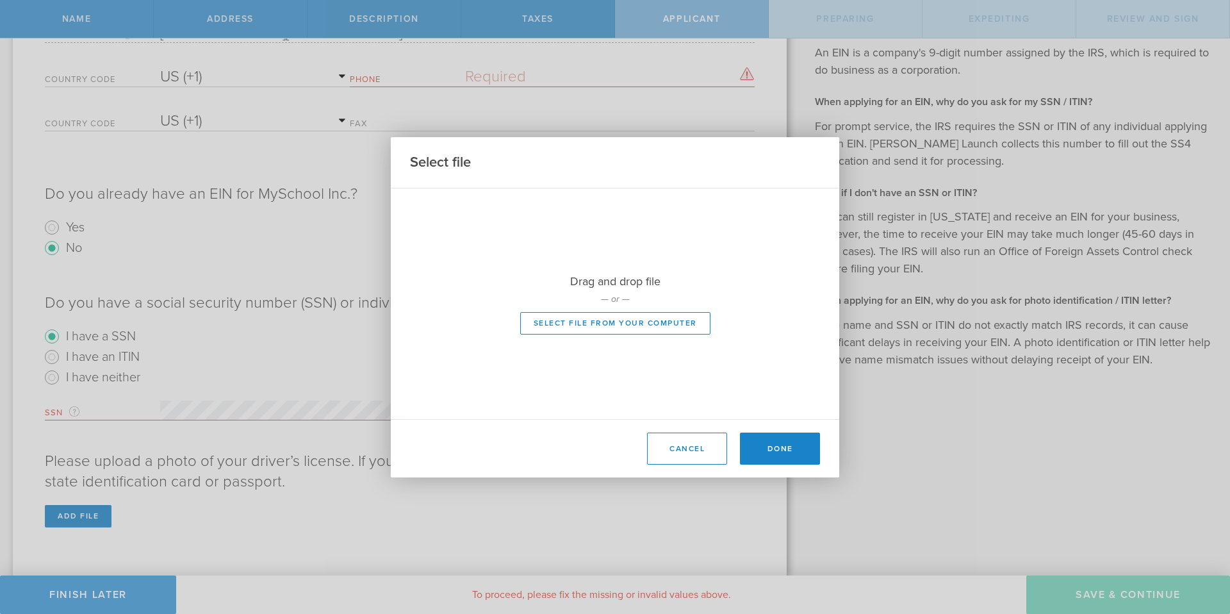
scroll to position [251, 0]
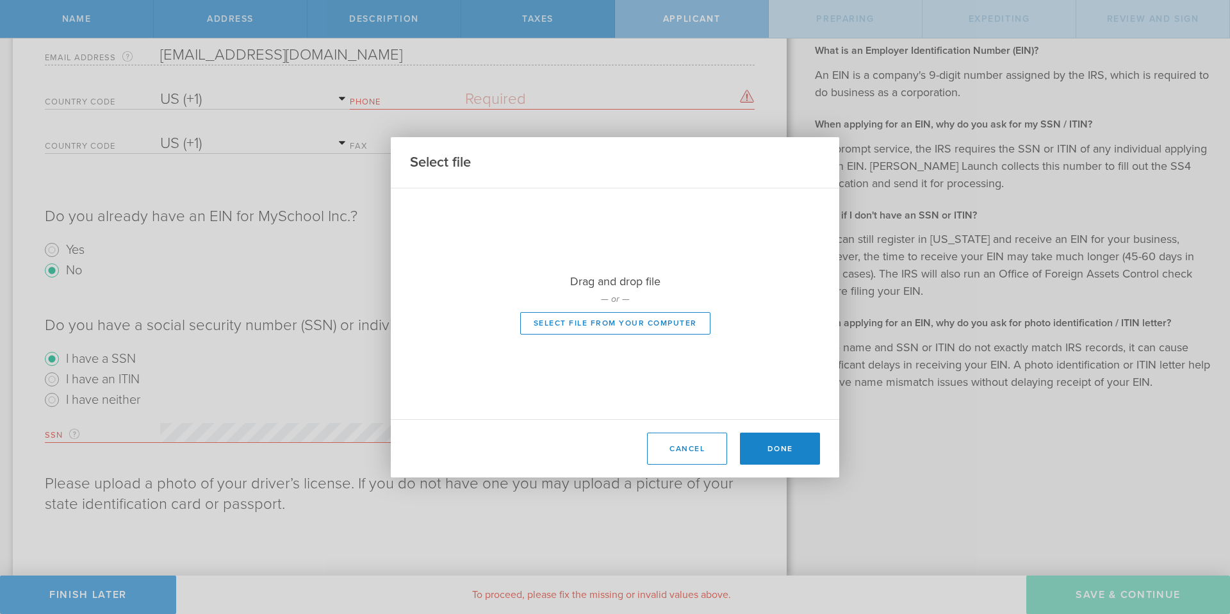
click at [637, 339] on div "Drag and drop file — or — Select file from your computer" at bounding box center [615, 303] width 448 height 231
type input "C:\fakepath\Pearlman License_0001.jpg"
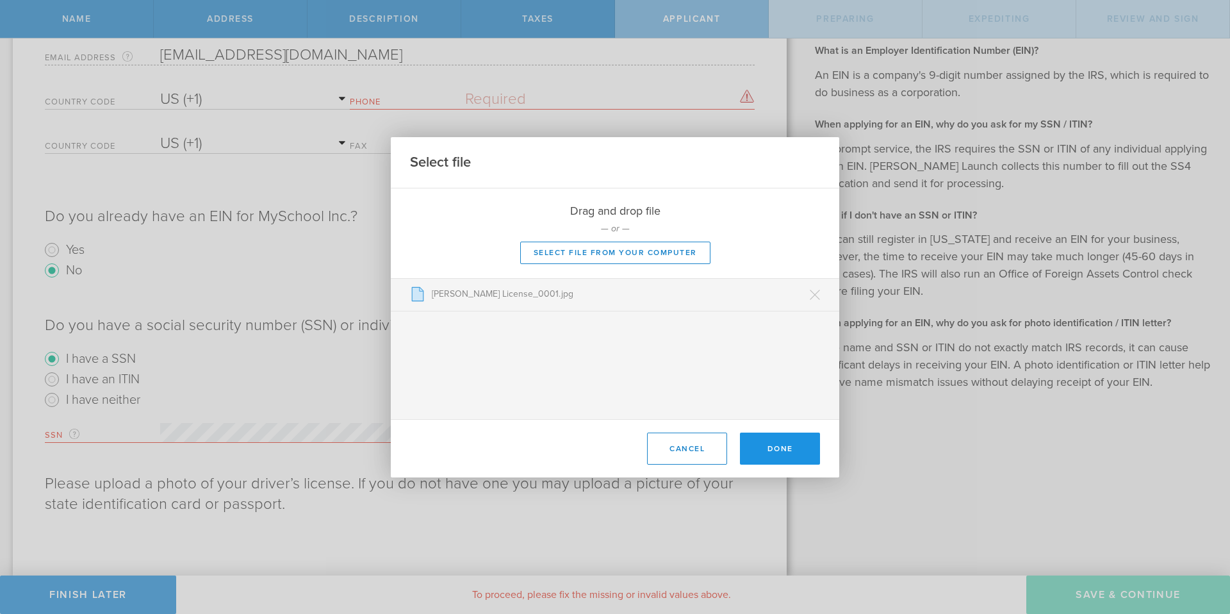
click at [757, 448] on button "Done" at bounding box center [780, 448] width 80 height 32
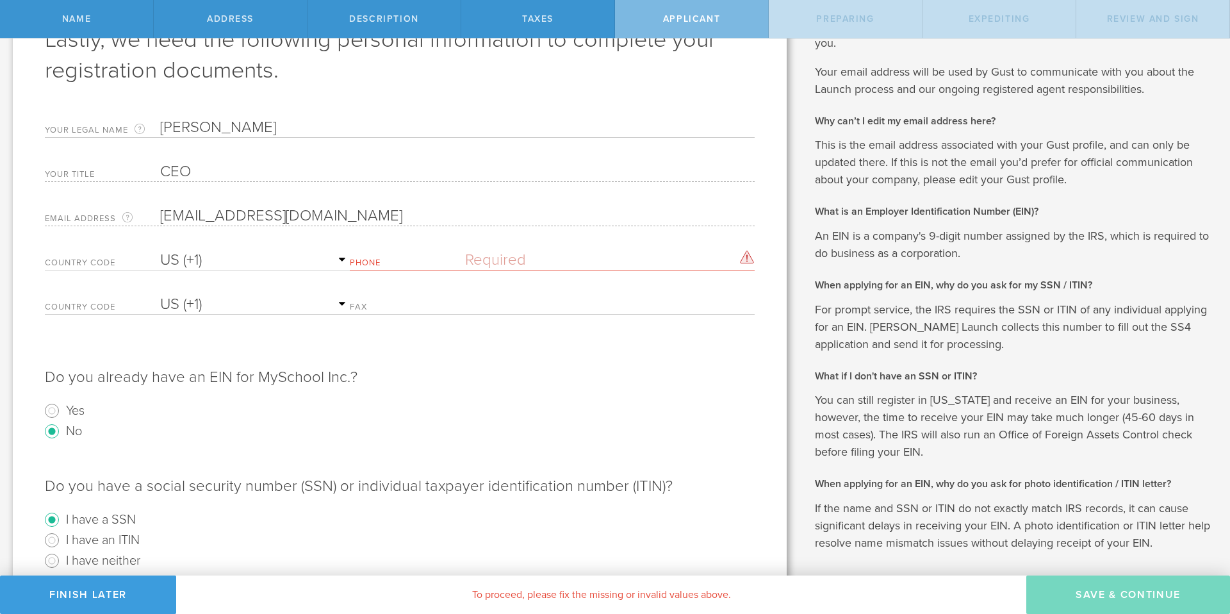
scroll to position [0, 0]
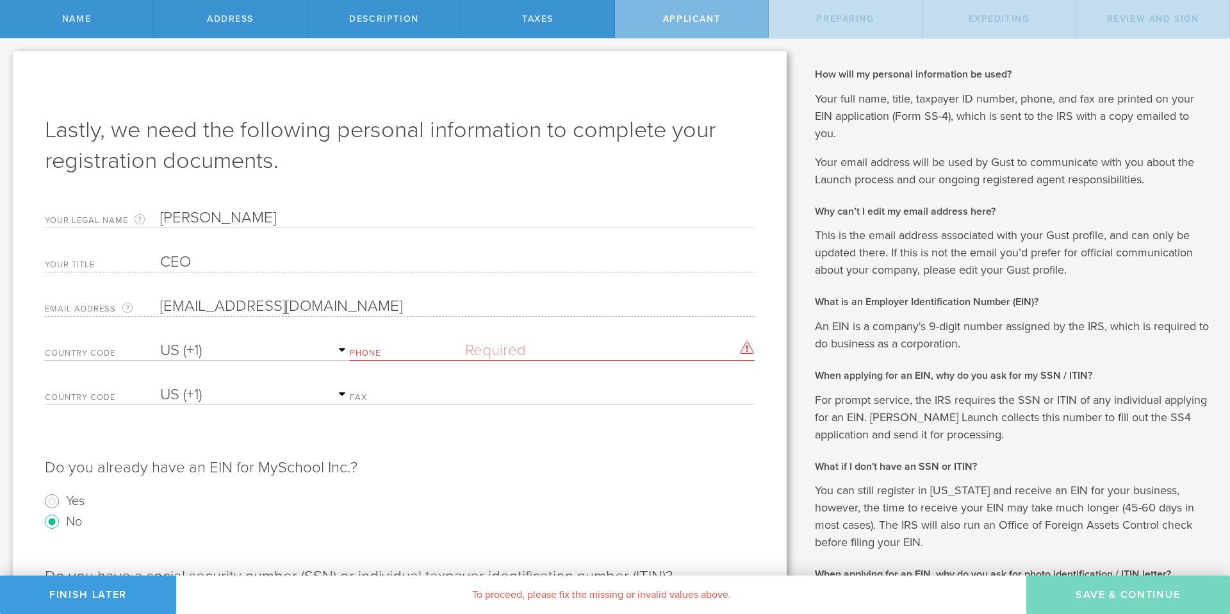
click at [494, 350] on input "text" at bounding box center [610, 350] width 290 height 19
click at [481, 351] on input "text" at bounding box center [610, 350] width 290 height 19
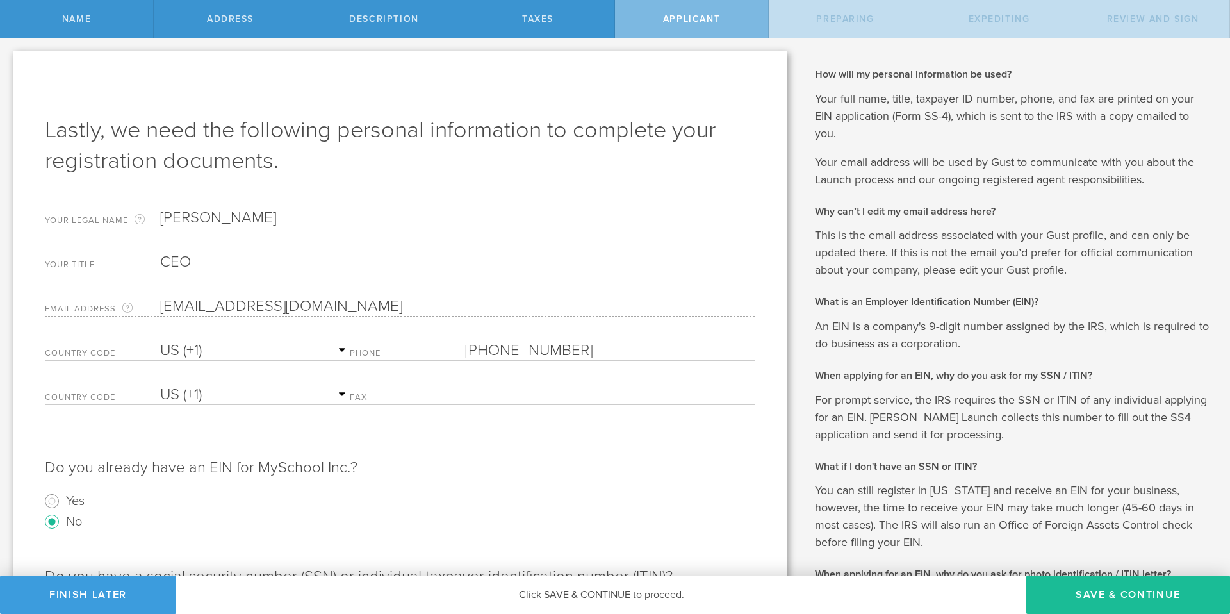
scroll to position [280, 0]
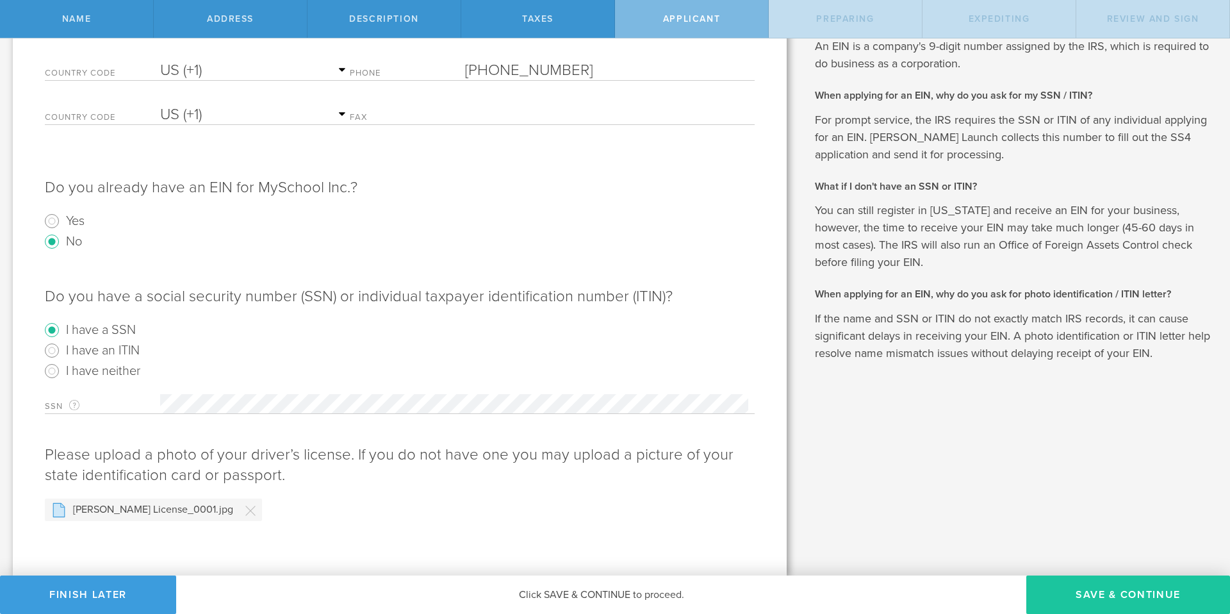
type input "(915) 241-5661"
click at [1114, 590] on button "Save & Continue" at bounding box center [1128, 594] width 204 height 38
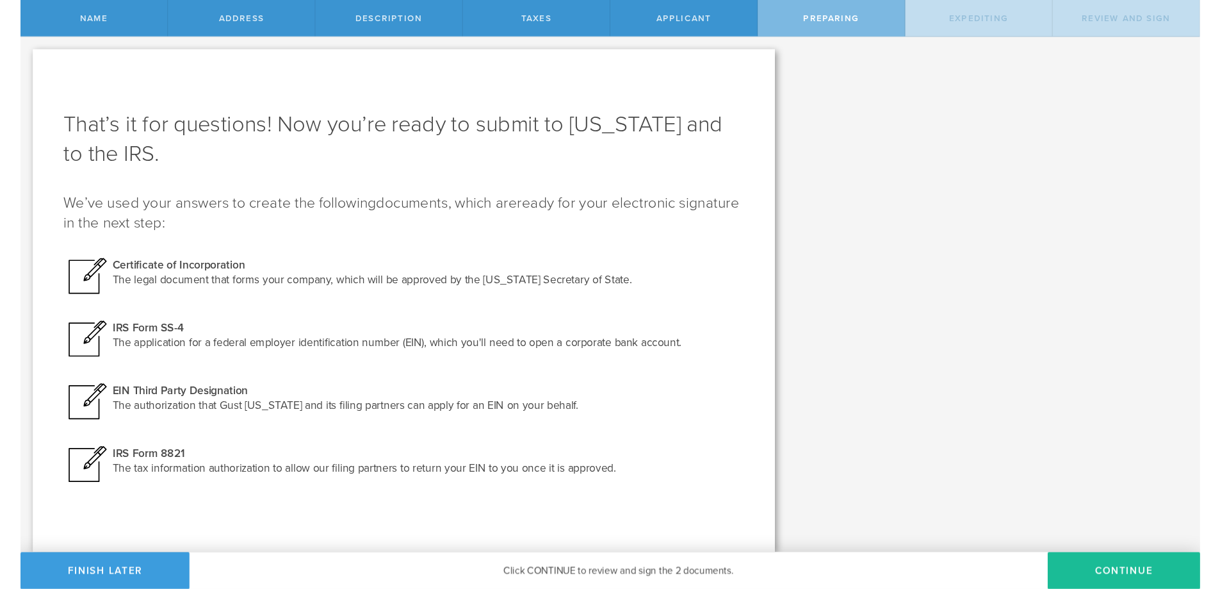
scroll to position [0, 0]
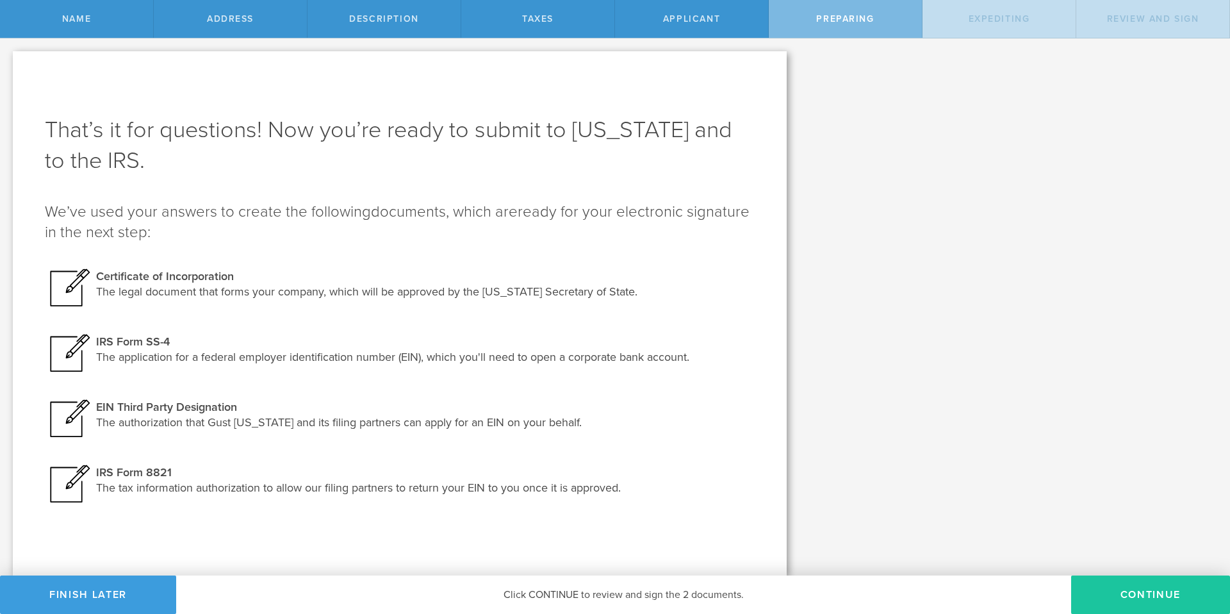
click at [1126, 610] on button "Continue" at bounding box center [1150, 594] width 159 height 38
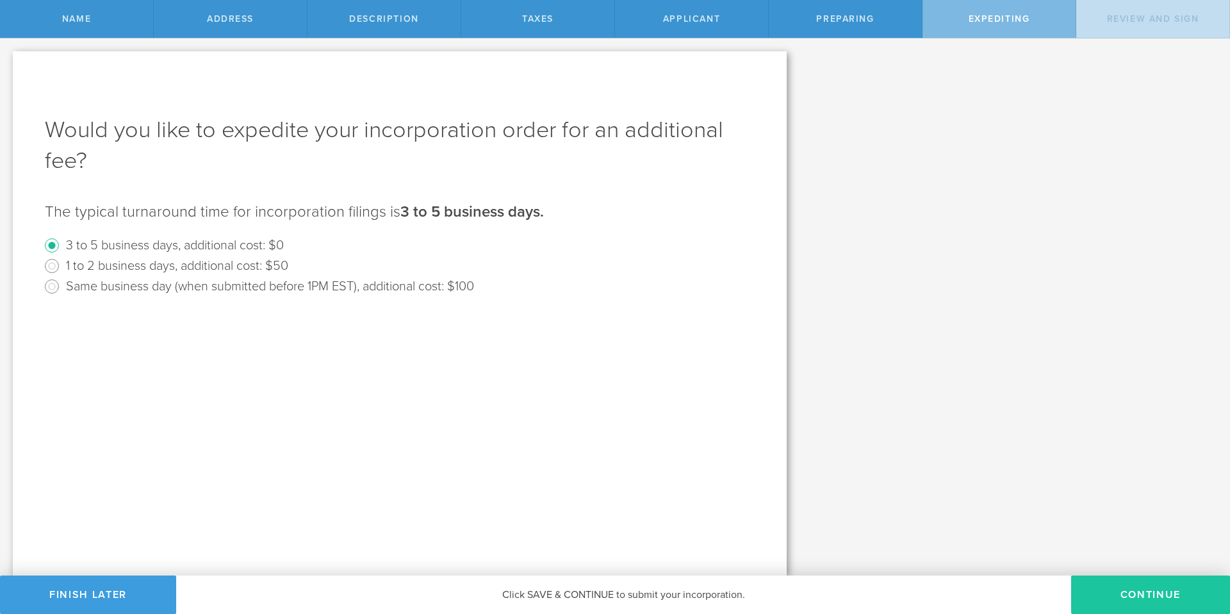
click at [1122, 605] on button "Continue" at bounding box center [1150, 594] width 159 height 38
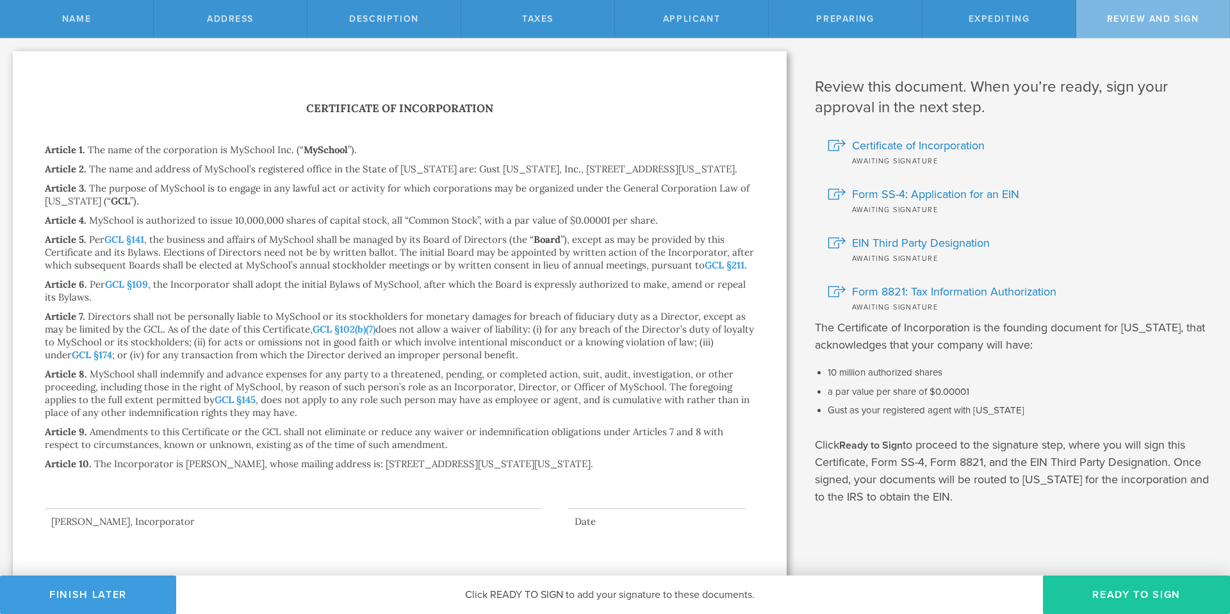
click at [1110, 600] on button "Ready to Sign" at bounding box center [1136, 594] width 187 height 38
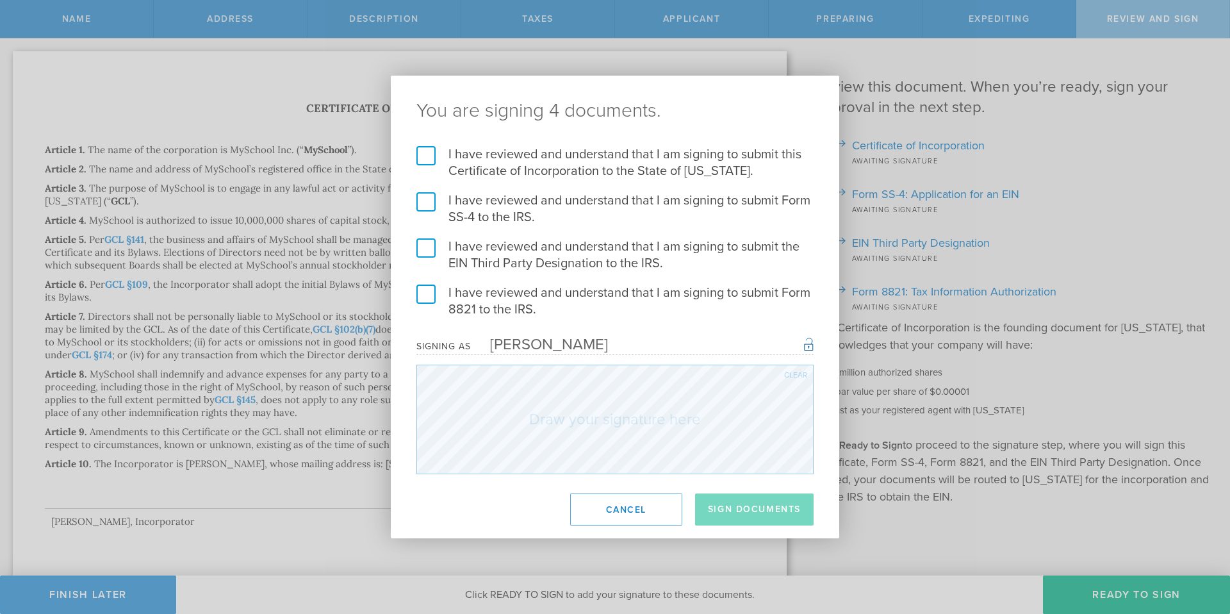
click at [418, 154] on label "I have reviewed and understand that I am signing to submit this Certificate of …" at bounding box center [614, 162] width 397 height 33
click at [0, 0] on input "I have reviewed and understand that I am signing to submit this Certificate of …" at bounding box center [0, 0] width 0 height 0
click at [429, 204] on label "I have reviewed and understand that I am signing to submit Form SS-4 to the IRS." at bounding box center [614, 208] width 397 height 33
click at [0, 0] on input "I have reviewed and understand that I am signing to submit Form SS-4 to the IRS." at bounding box center [0, 0] width 0 height 0
drag, startPoint x: 434, startPoint y: 240, endPoint x: 432, endPoint y: 250, distance: 11.0
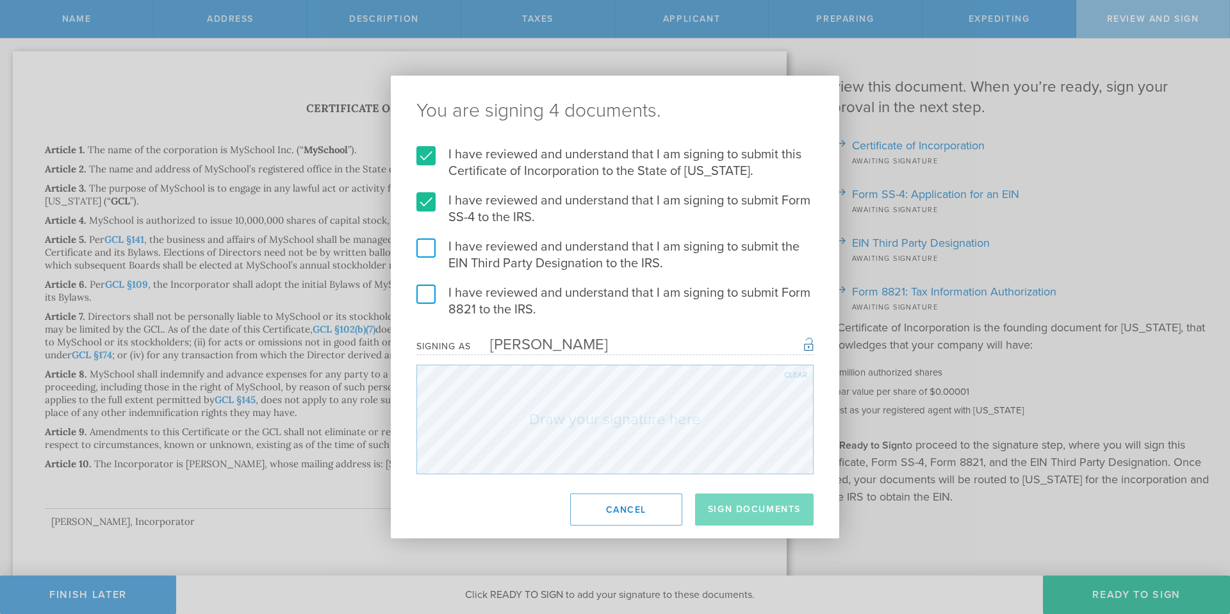
click at [434, 240] on label "I have reviewed and understand that I am signing to submit the EIN Third Party …" at bounding box center [614, 254] width 397 height 33
click at [0, 0] on input "I have reviewed and understand that I am signing to submit the EIN Third Party …" at bounding box center [0, 0] width 0 height 0
click at [430, 282] on form "I have reviewed and understand that I am signing to submit this Certificate of …" at bounding box center [614, 310] width 397 height 328
click at [429, 306] on label "I have reviewed and understand that I am signing to submit Form 8821 to the IRS." at bounding box center [614, 300] width 397 height 33
click at [0, 0] on input "I have reviewed and understand that I am signing to submit Form 8821 to the IRS." at bounding box center [0, 0] width 0 height 0
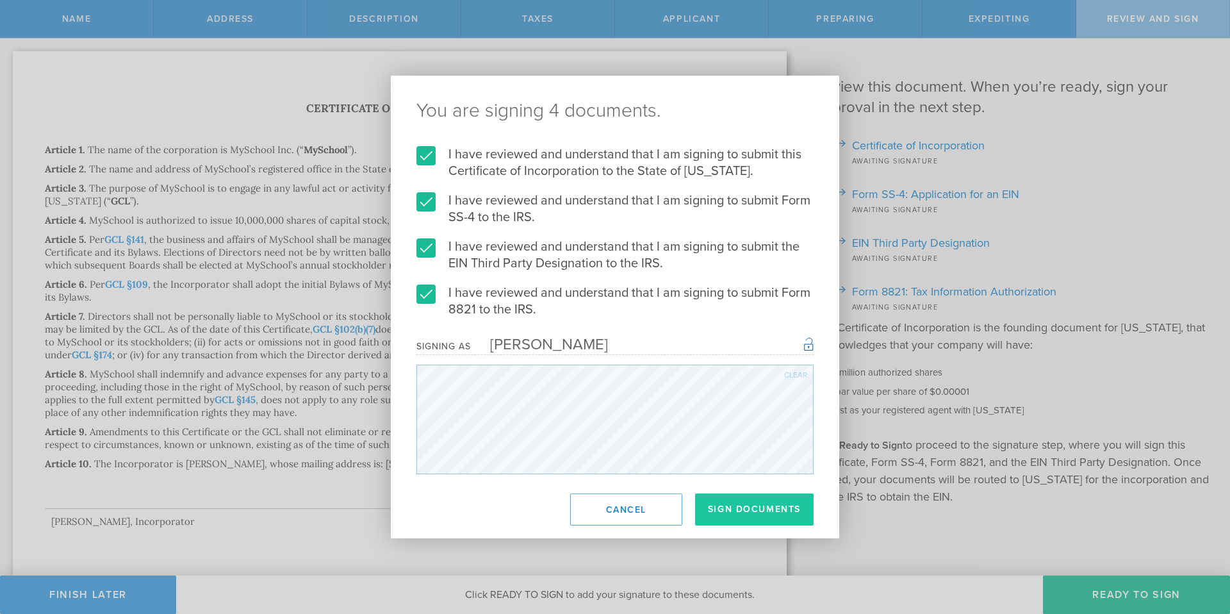
click at [718, 509] on button "Sign Documents" at bounding box center [754, 509] width 119 height 32
